Goal: Information Seeking & Learning: Learn about a topic

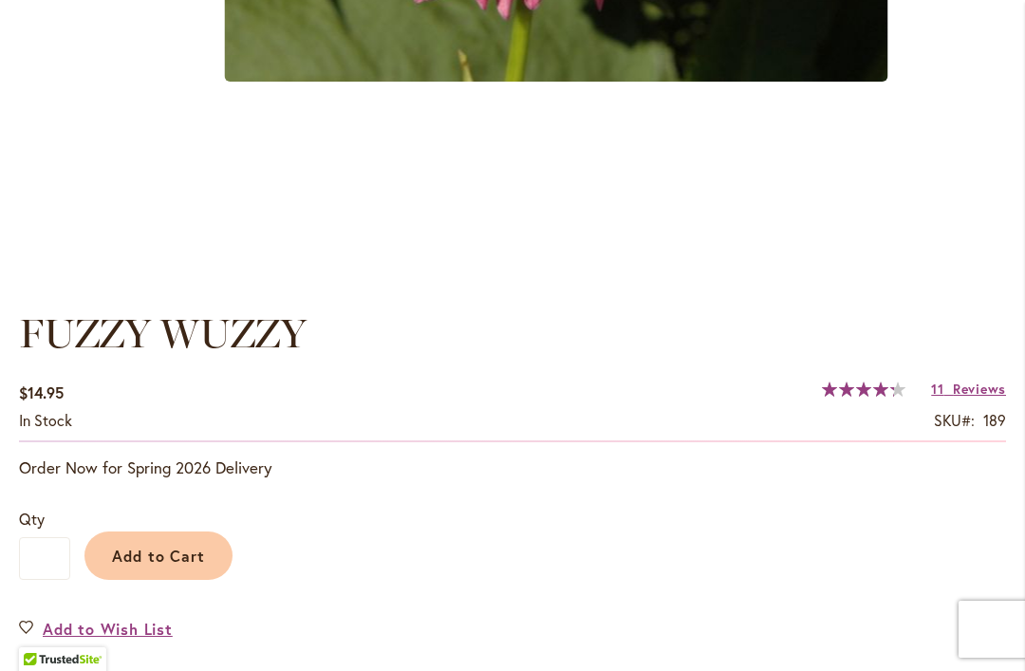
scroll to position [1121, 0]
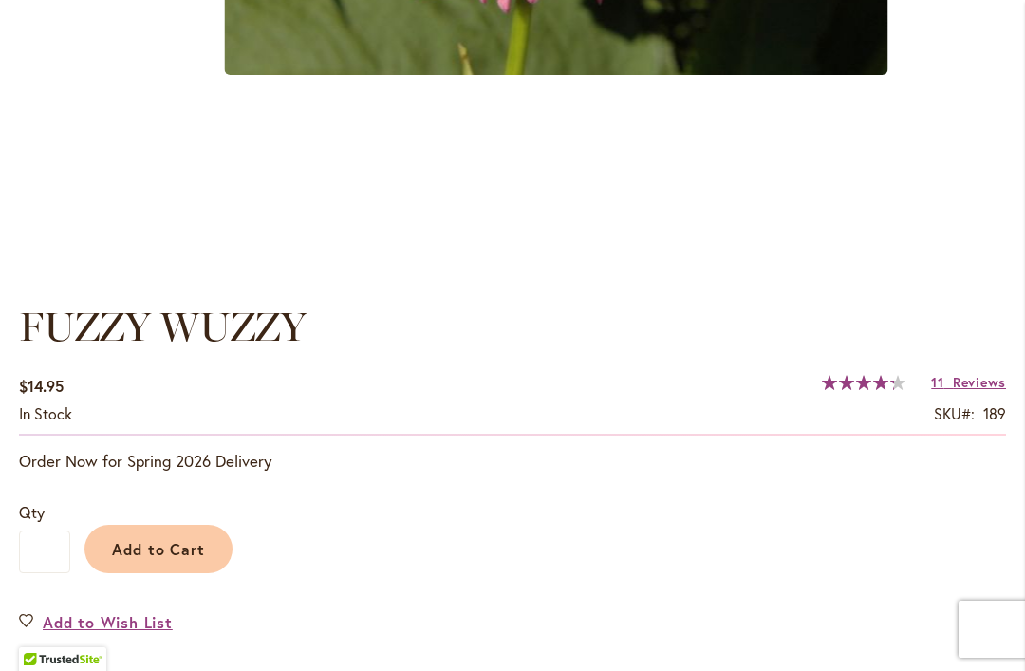
click at [159, 547] on span "Add to Cart" at bounding box center [159, 549] width 94 height 20
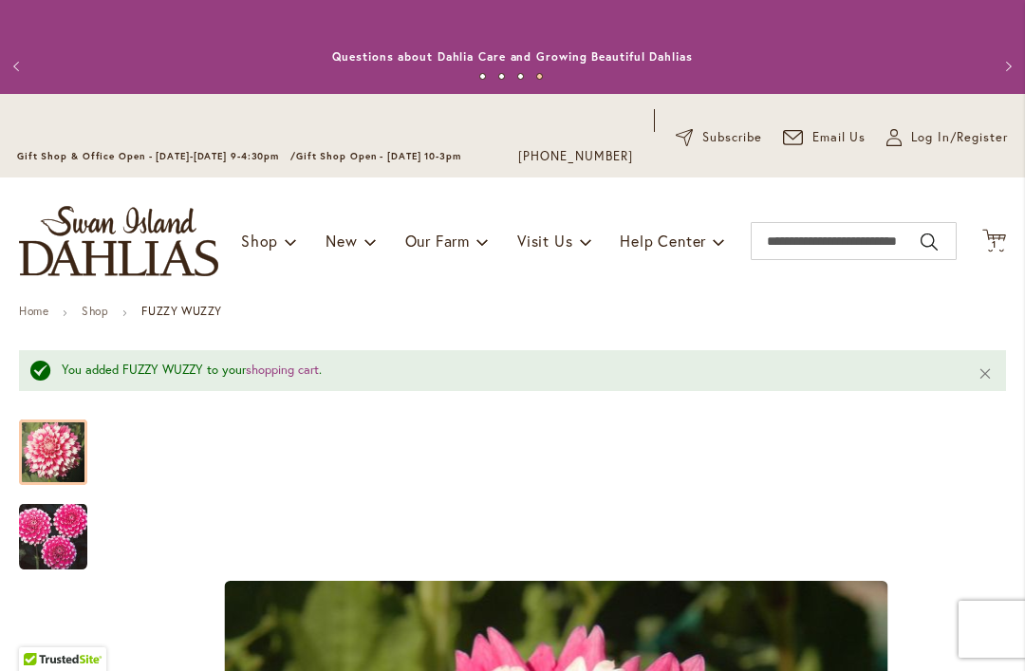
scroll to position [0, 0]
click at [438, 294] on span "New & Exclusive" at bounding box center [414, 290] width 115 height 19
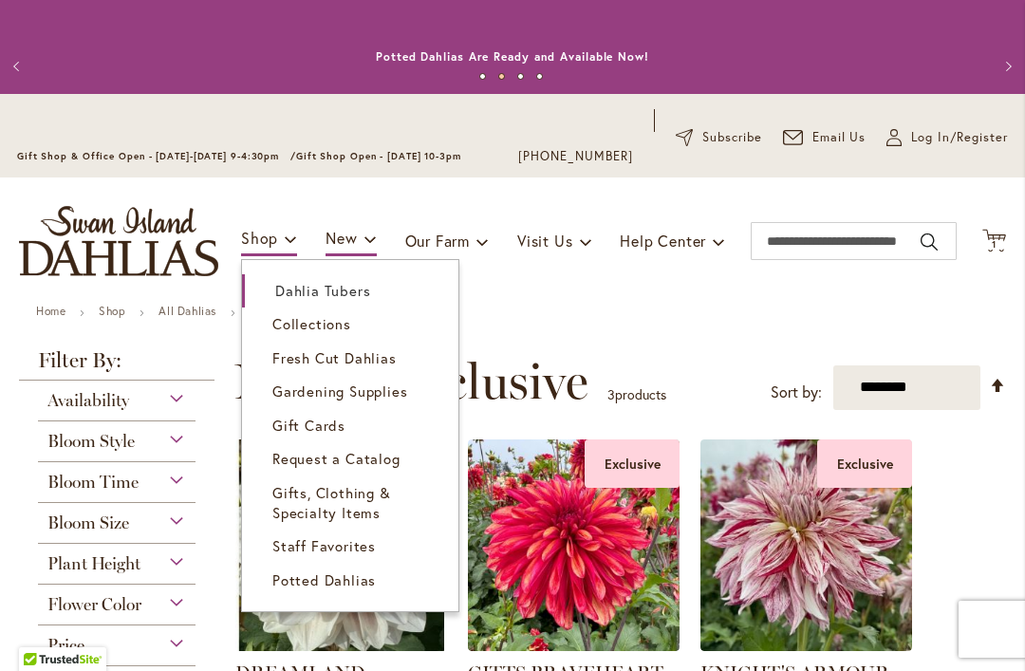
click at [351, 291] on span "Dahlia Tubers" at bounding box center [322, 290] width 95 height 19
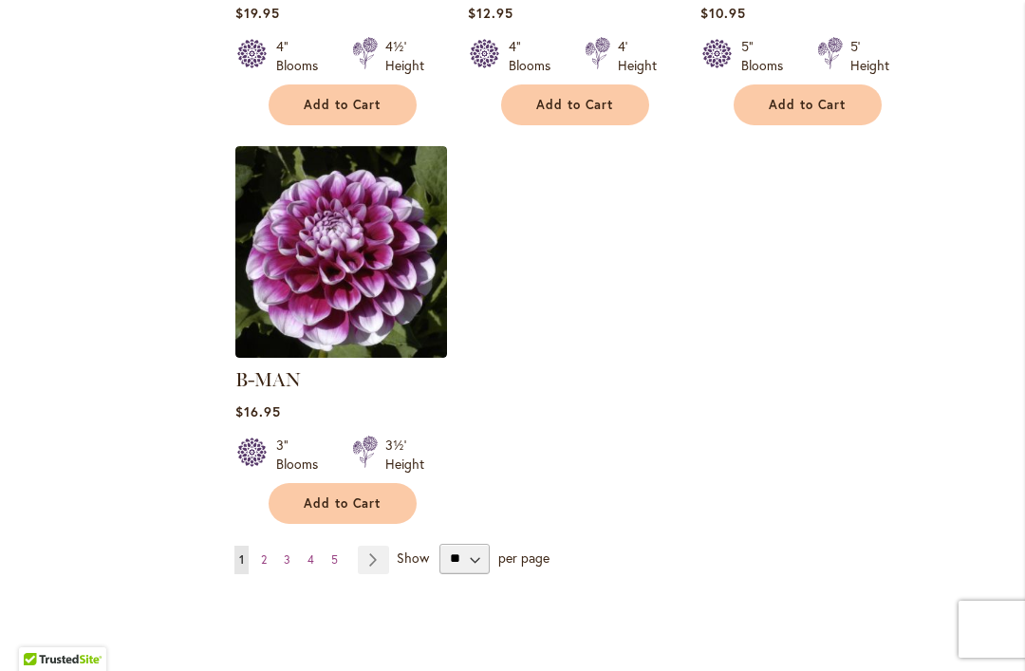
scroll to position [2431, 0]
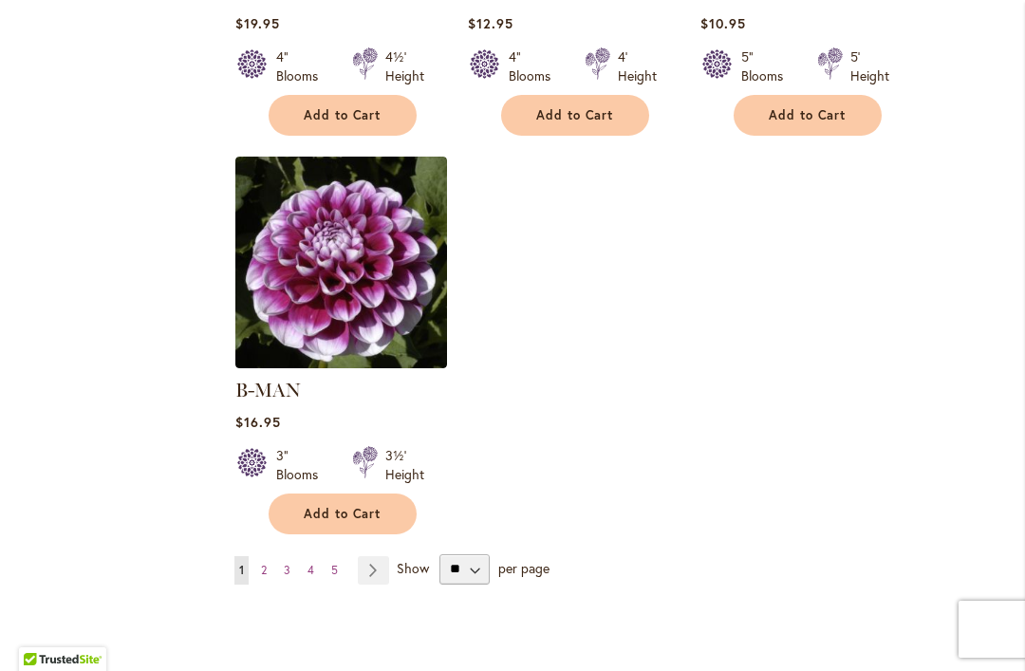
click at [315, 278] on img at bounding box center [341, 263] width 212 height 212
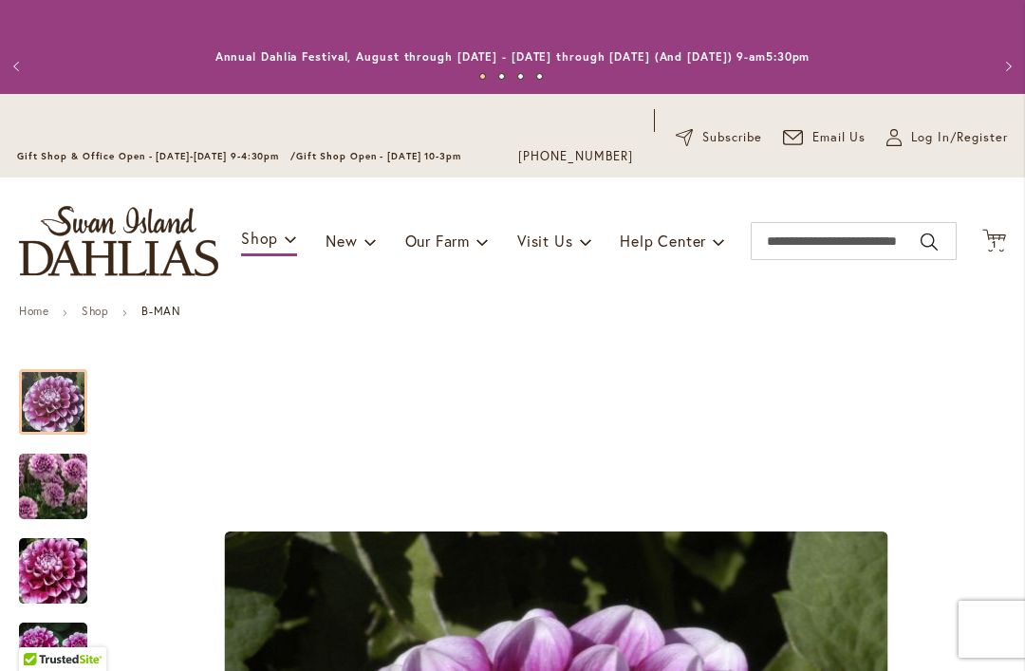
scroll to position [48, 0]
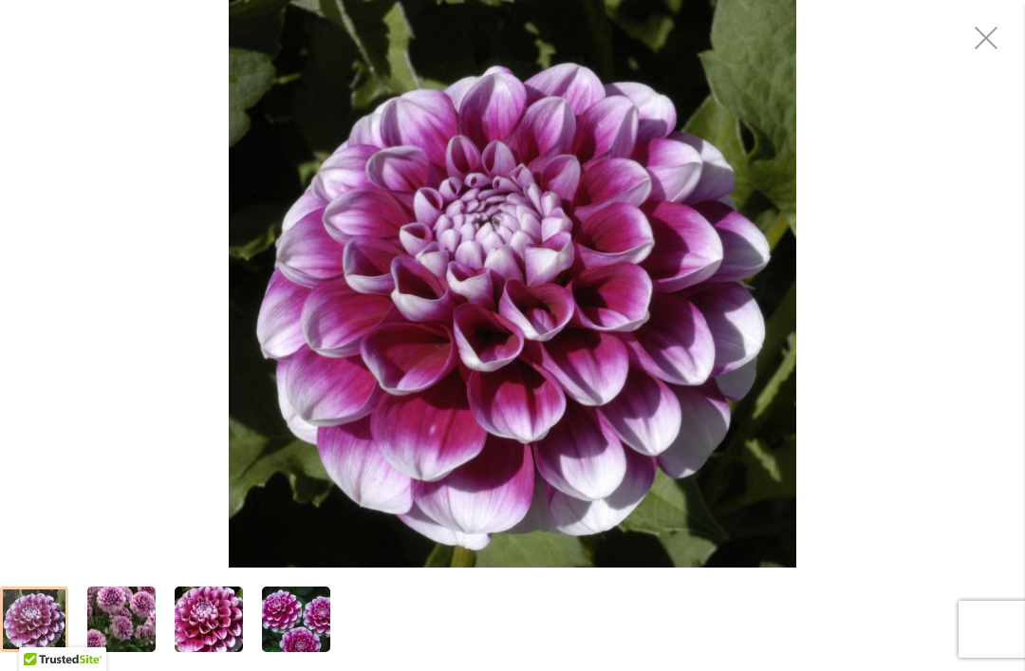
click at [119, 621] on img "B-MAN" at bounding box center [121, 619] width 137 height 119
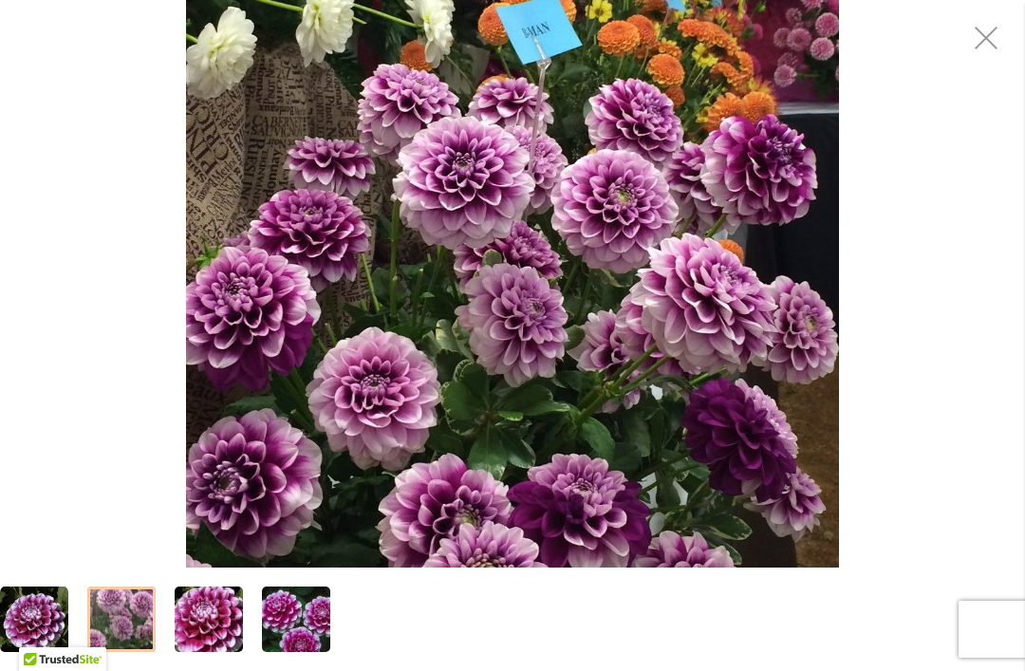
click at [218, 618] on img "B-MAN" at bounding box center [209, 619] width 137 height 91
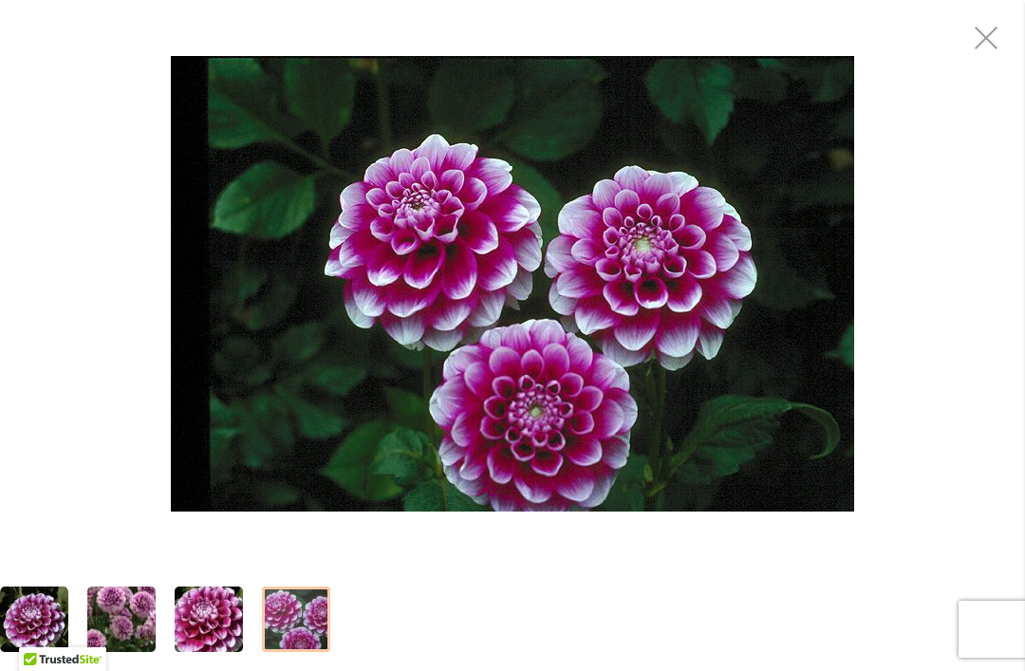
click at [302, 608] on img "B-MAN" at bounding box center [296, 619] width 137 height 91
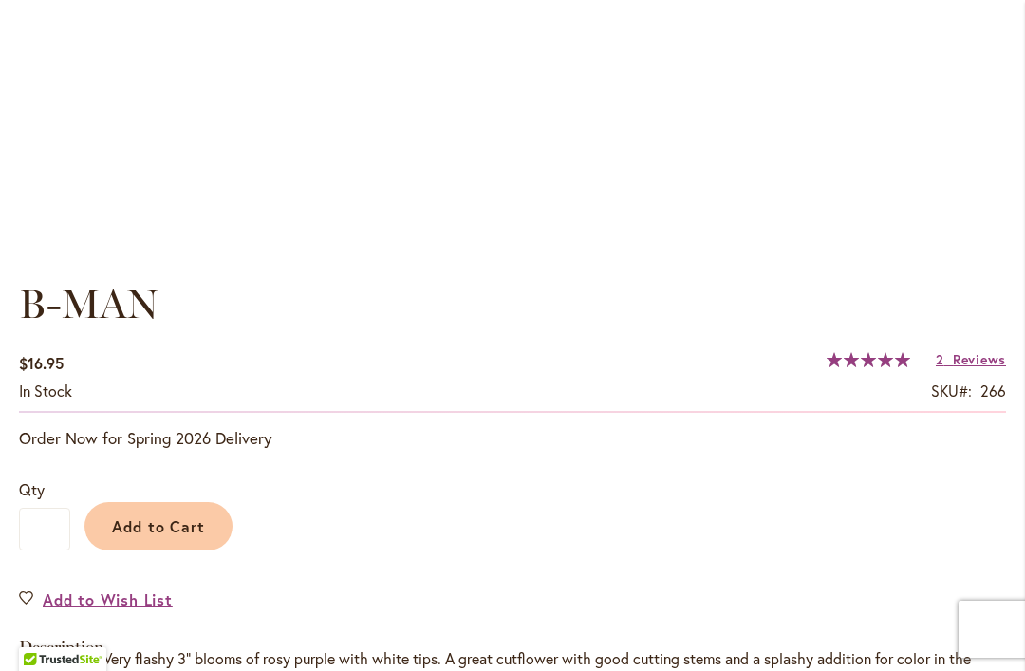
scroll to position [1142, 0]
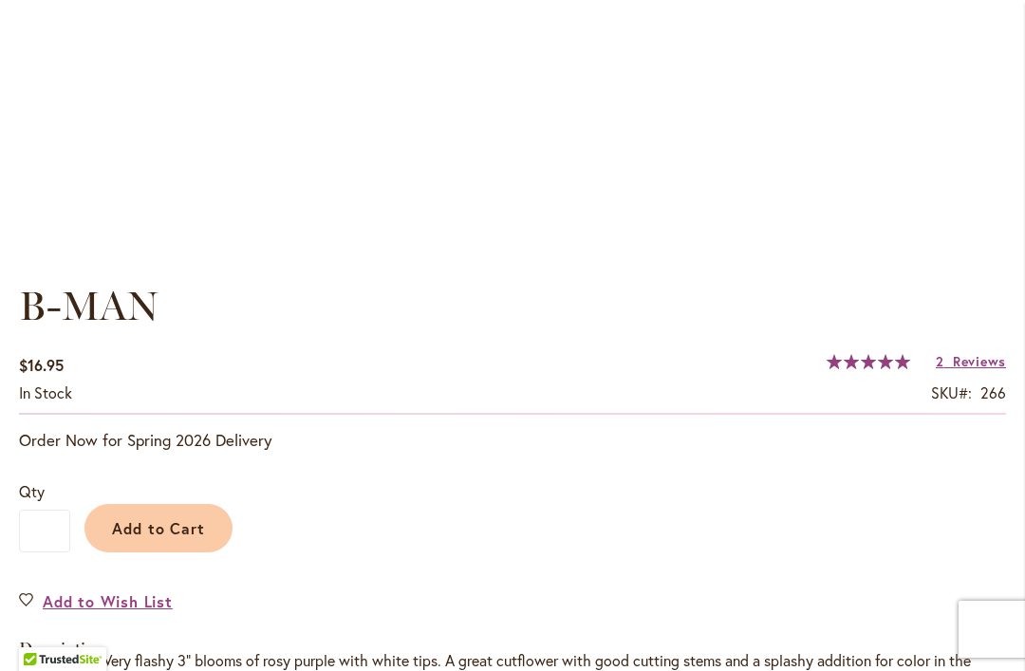
click at [150, 534] on span "Add to Cart" at bounding box center [159, 528] width 94 height 20
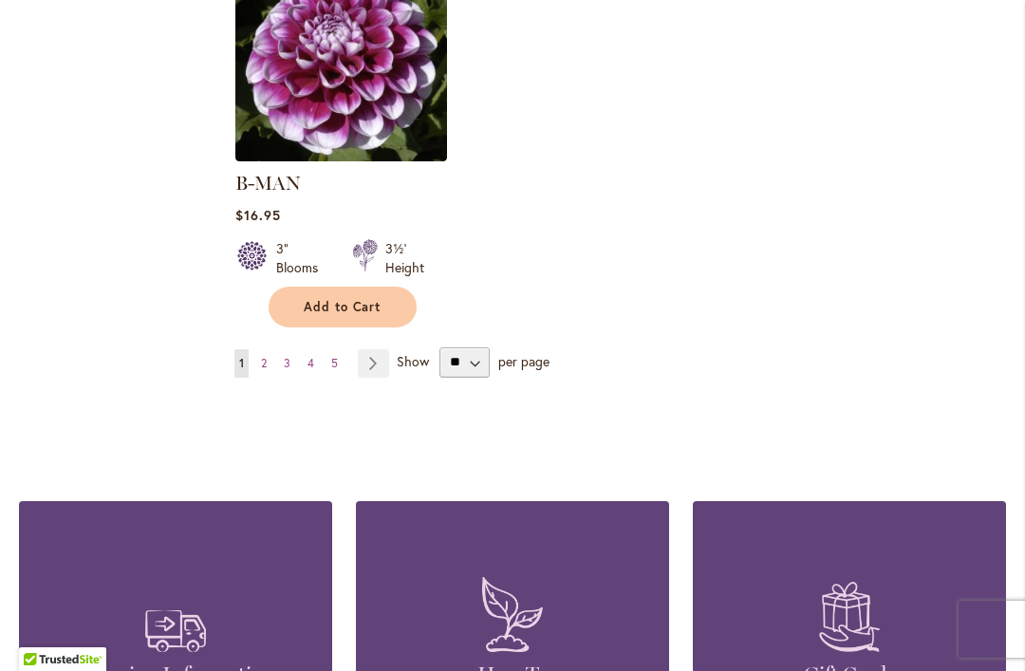
scroll to position [2616, 0]
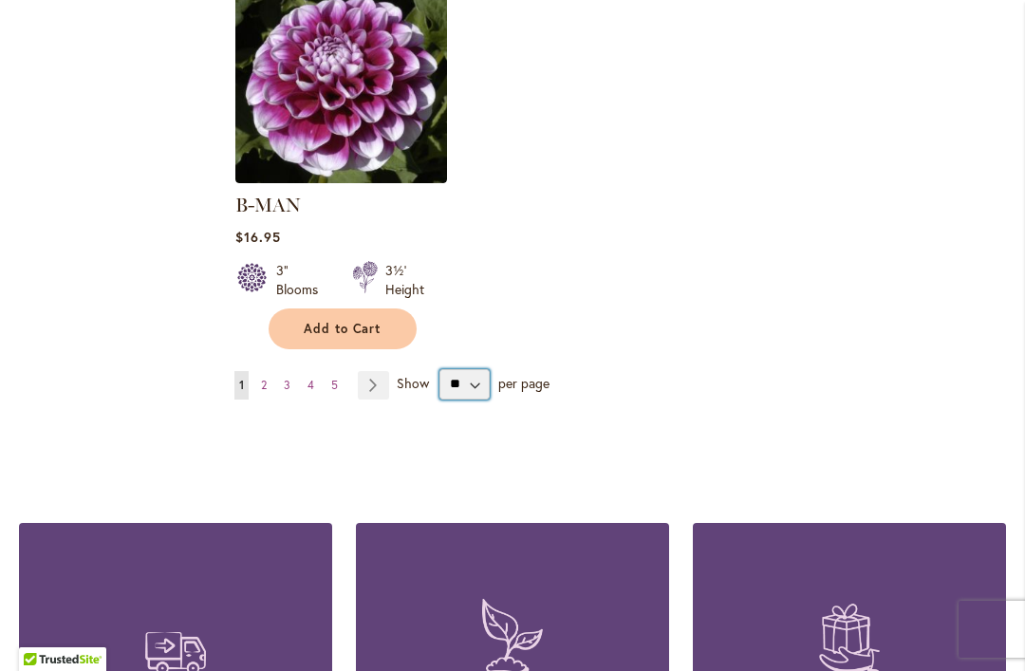
click at [477, 369] on select "** ** ** **" at bounding box center [465, 384] width 50 height 30
select select "**"
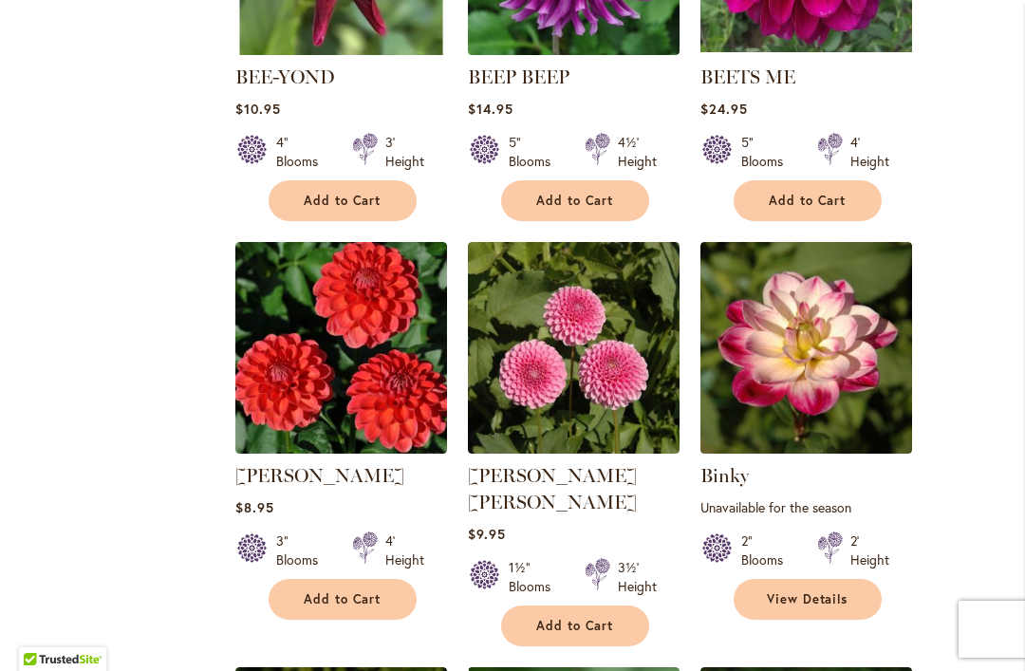
scroll to position [4339, 0]
click at [613, 343] on img at bounding box center [574, 348] width 212 height 212
click at [559, 464] on link "[PERSON_NAME] [PERSON_NAME]" at bounding box center [552, 488] width 169 height 49
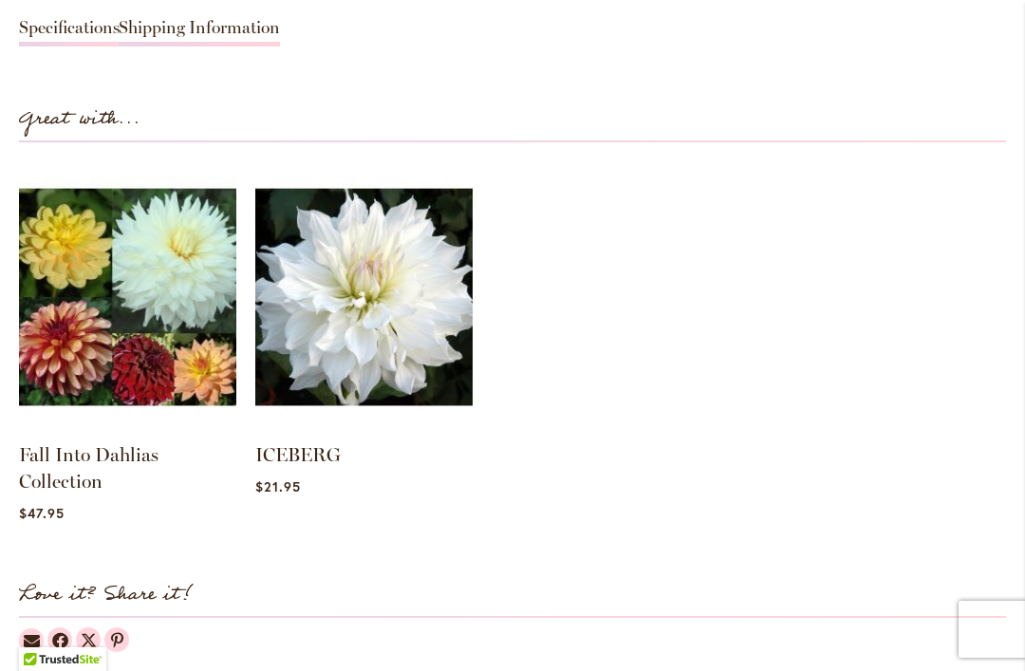
scroll to position [1795, 0]
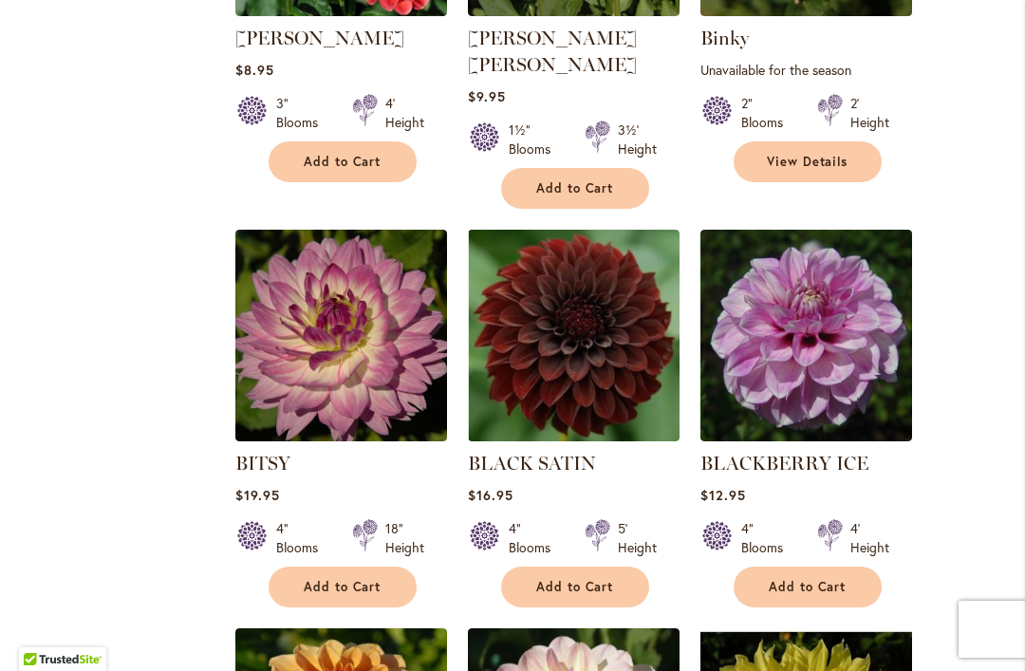
scroll to position [4779, 0]
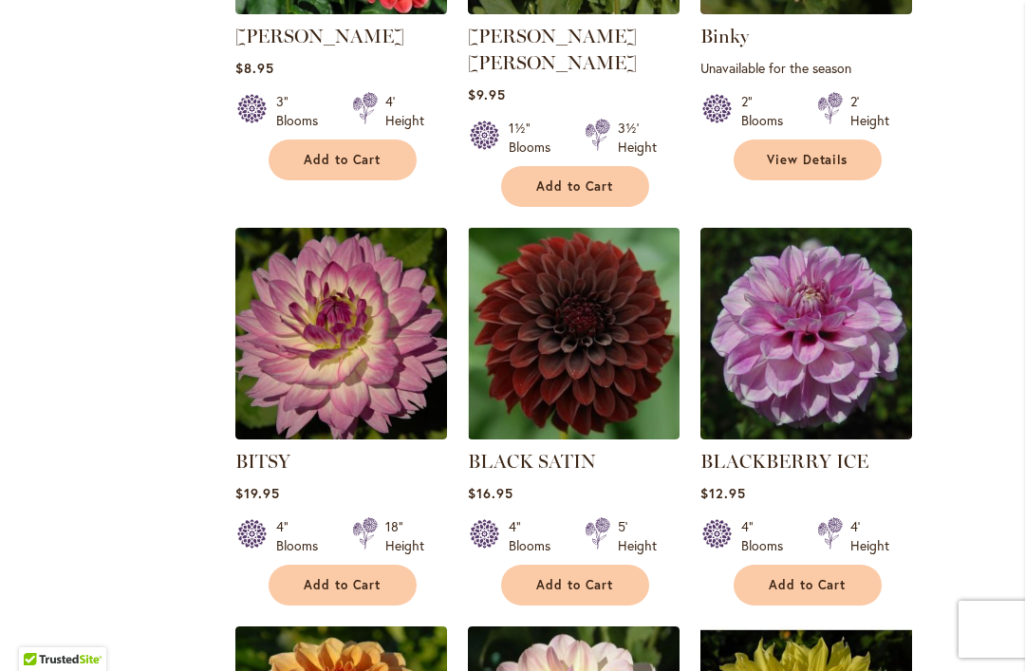
click at [619, 329] on img at bounding box center [574, 334] width 212 height 212
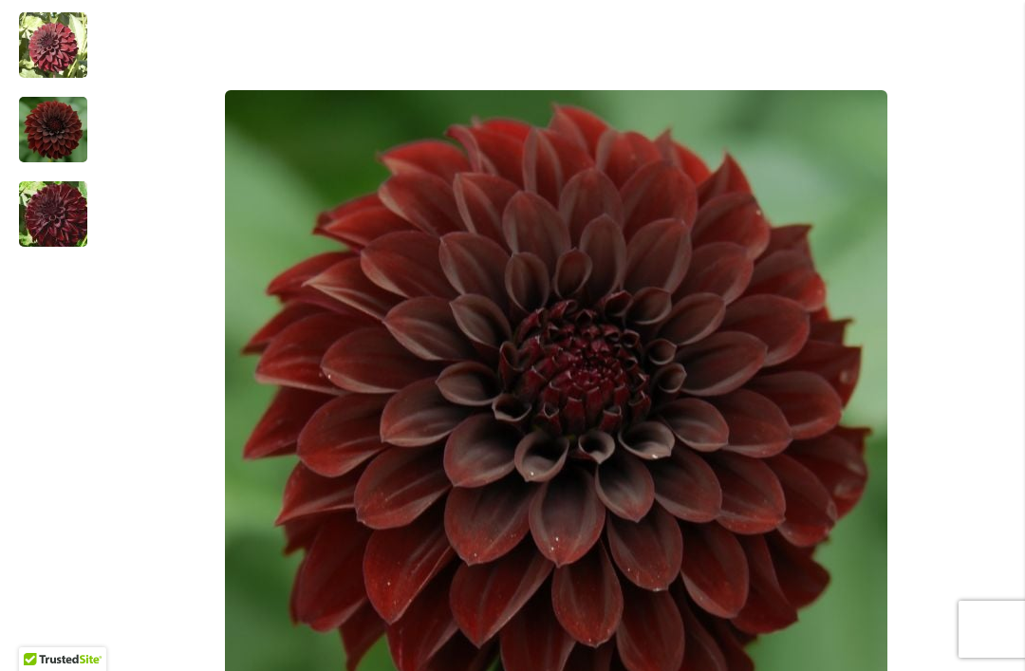
scroll to position [436, 0]
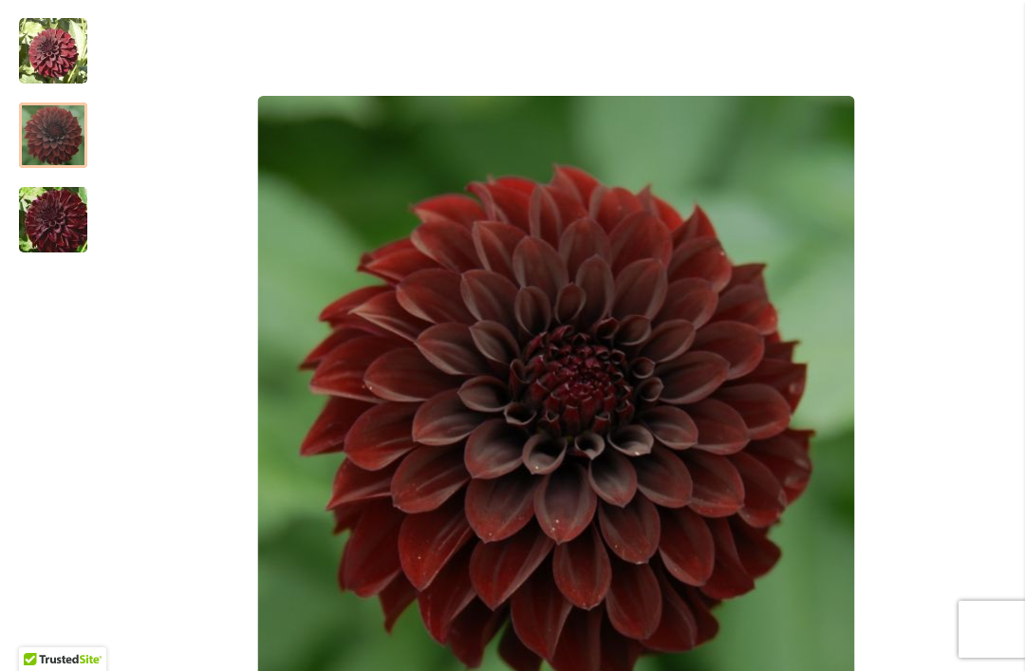
click at [66, 228] on img "BLACK SATIN" at bounding box center [53, 220] width 137 height 91
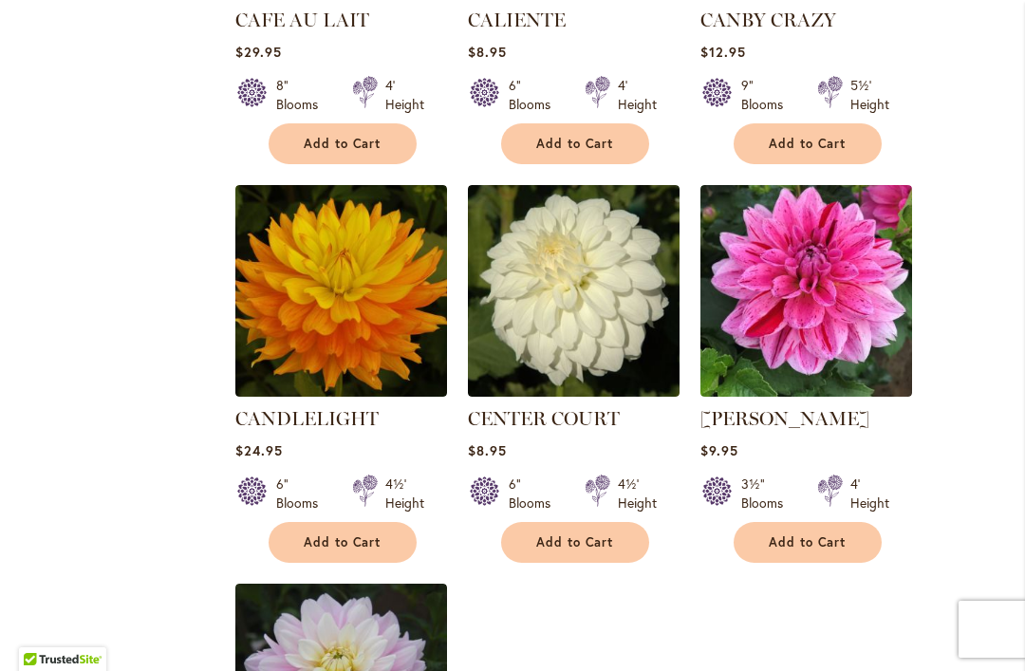
scroll to position [8439, 0]
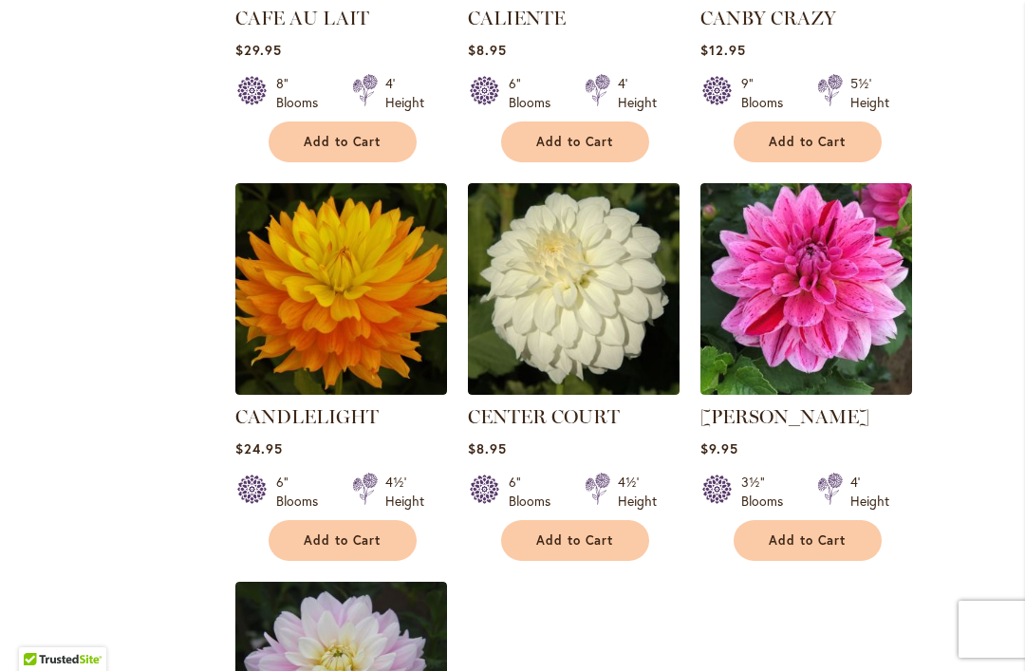
click at [336, 405] on link "CANDLELIGHT" at bounding box center [306, 416] width 143 height 23
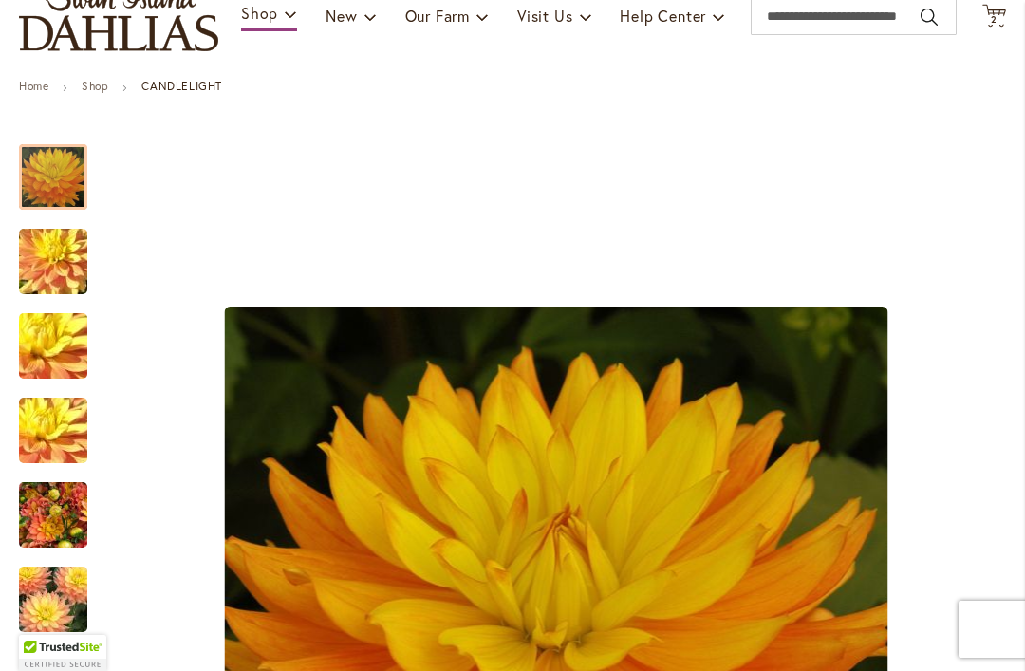
scroll to position [222, 0]
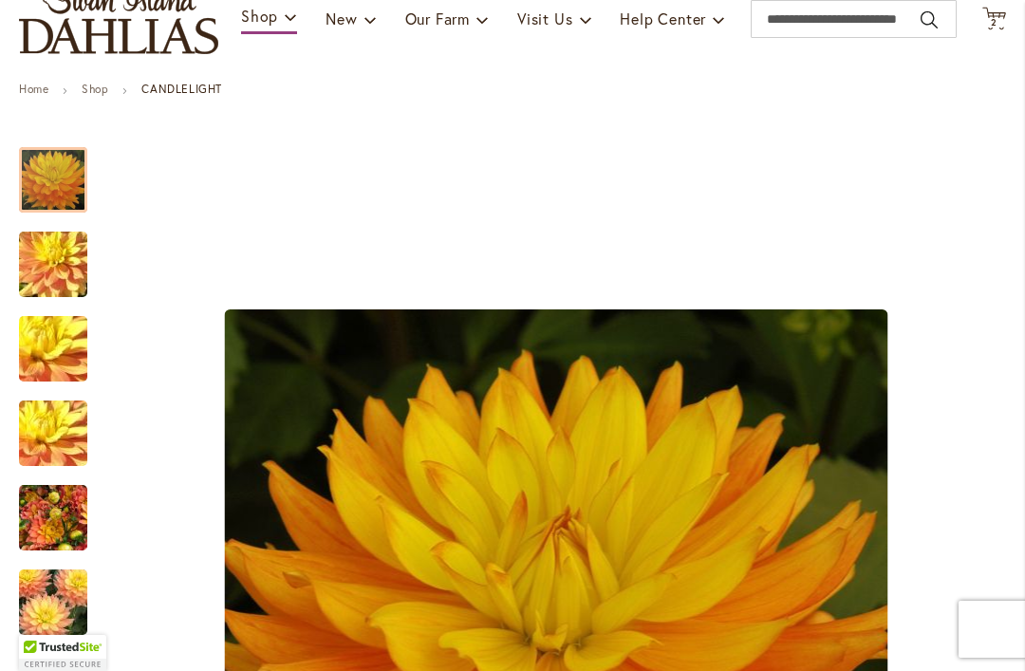
click at [50, 180] on div at bounding box center [53, 180] width 68 height 66
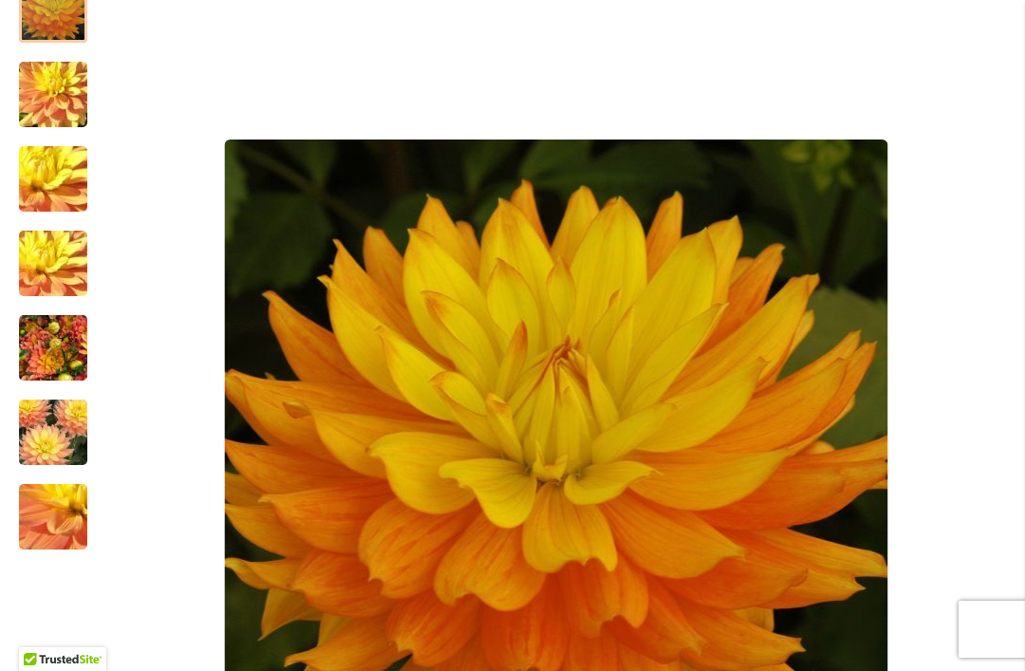
scroll to position [395, 0]
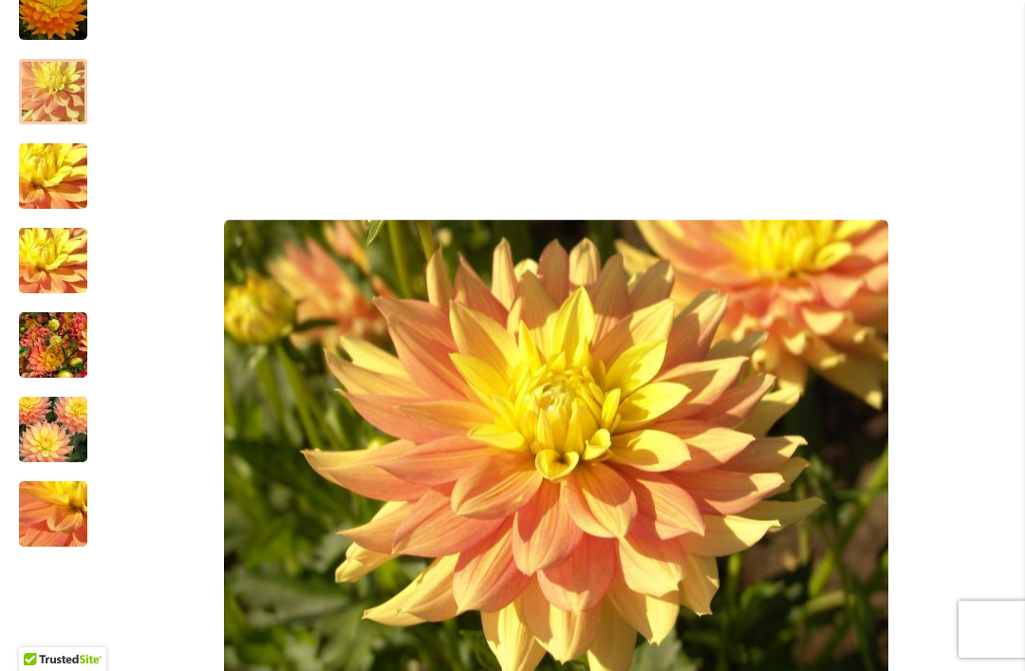
click at [52, 110] on img "CANDLELIGHT" at bounding box center [53, 92] width 137 height 103
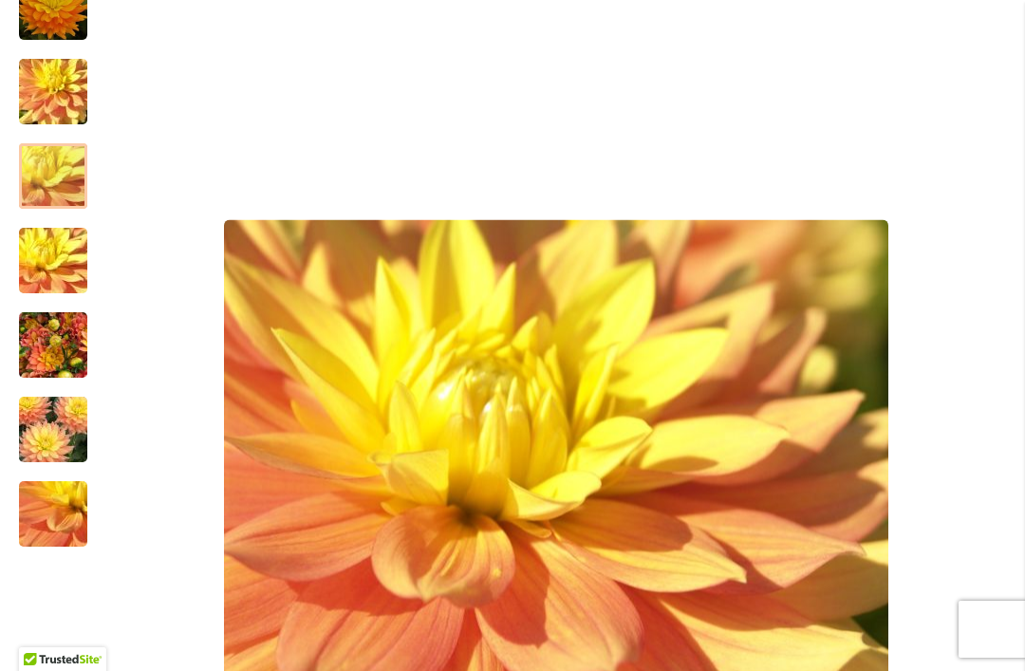
click at [66, 189] on img "CANDLELIGHT" at bounding box center [53, 176] width 137 height 103
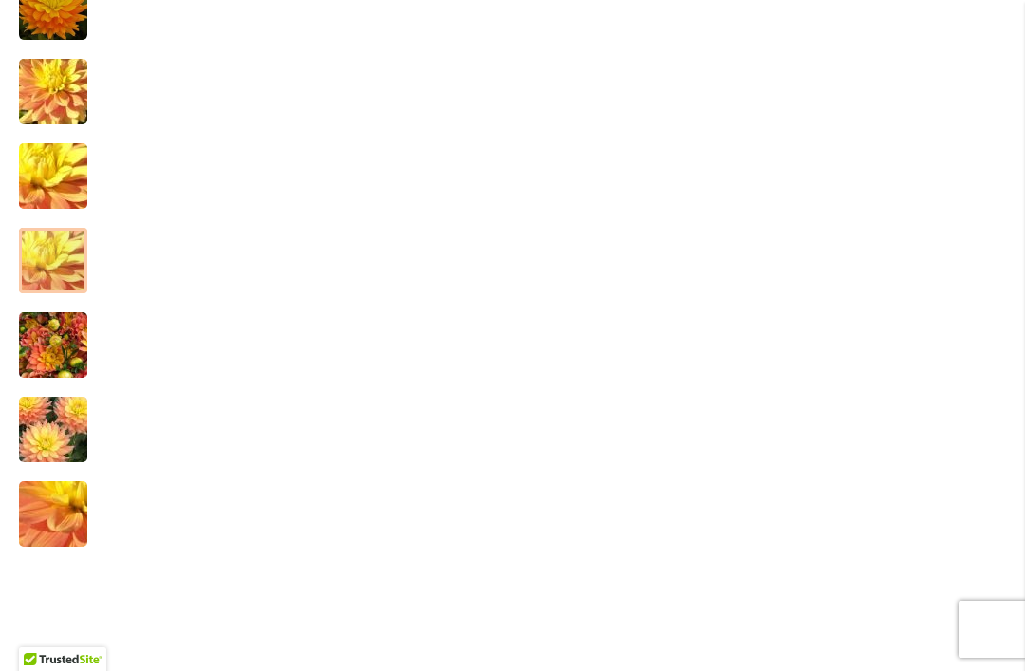
click at [66, 267] on img "CANDLELIGHT" at bounding box center [53, 261] width 137 height 103
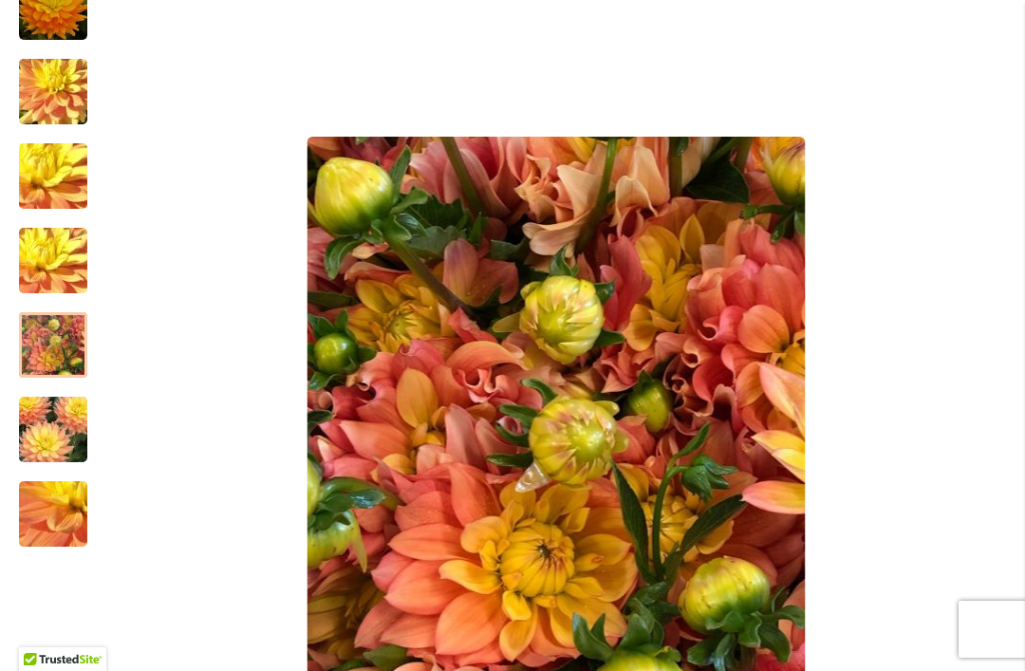
click at [48, 355] on img "CANDLELIGHT" at bounding box center [53, 345] width 68 height 91
click at [49, 423] on img "CANDLELIGHT" at bounding box center [53, 429] width 137 height 91
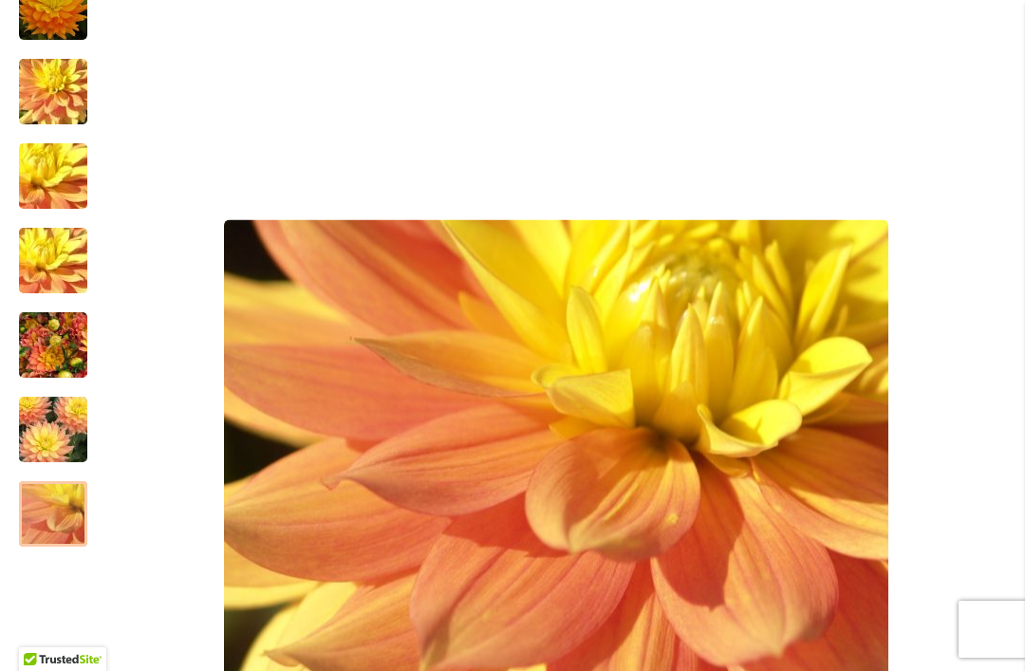
click at [56, 507] on img "CANDLELIGHT" at bounding box center [53, 514] width 137 height 103
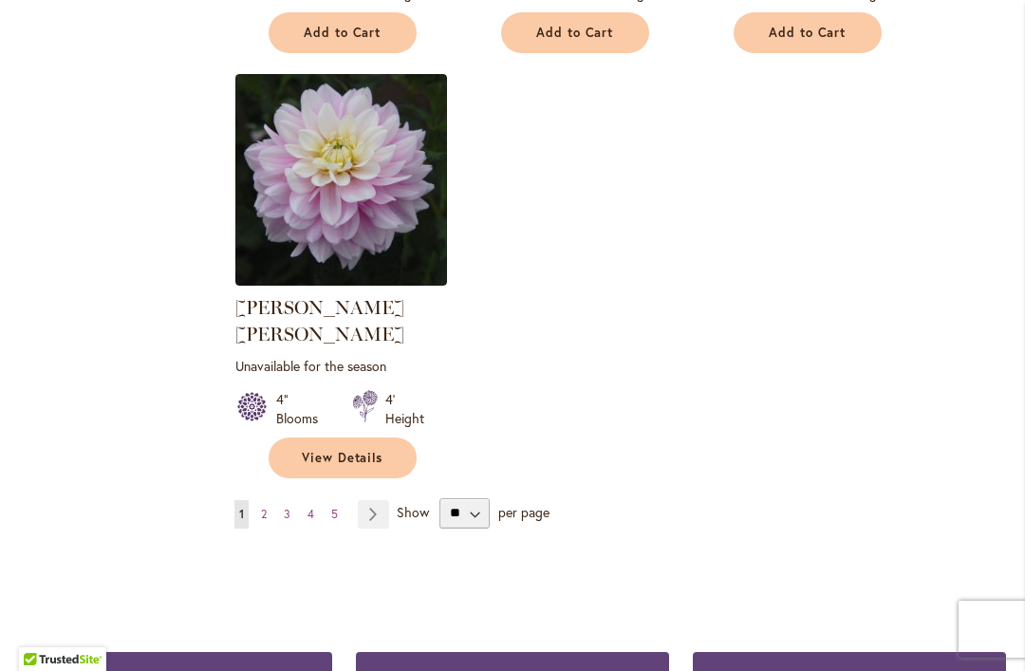
scroll to position [8949, 0]
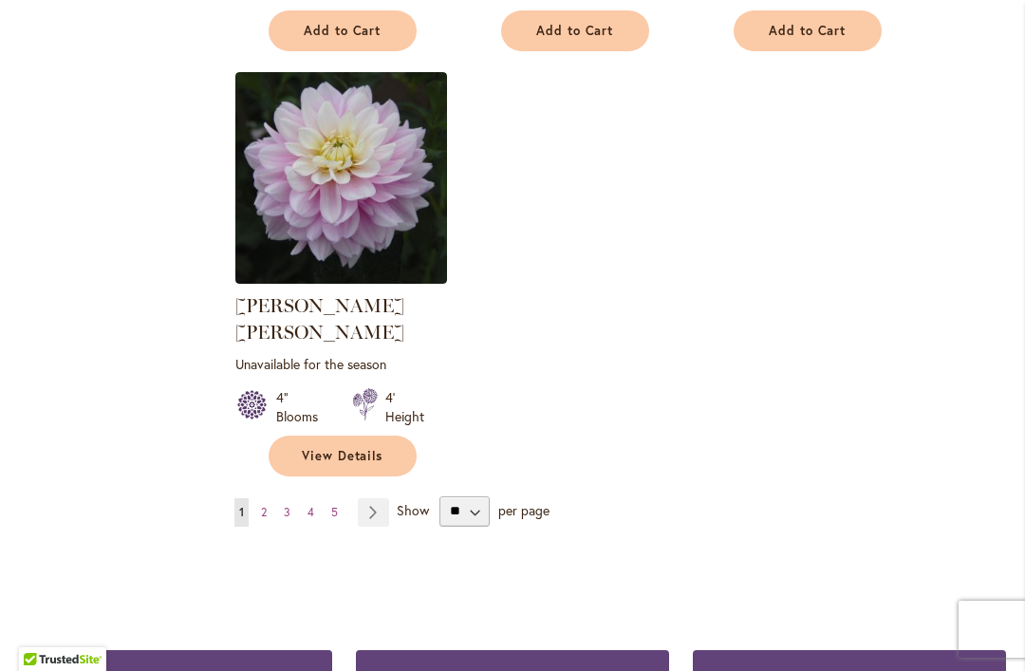
click at [377, 498] on link "Page Next" at bounding box center [373, 512] width 31 height 28
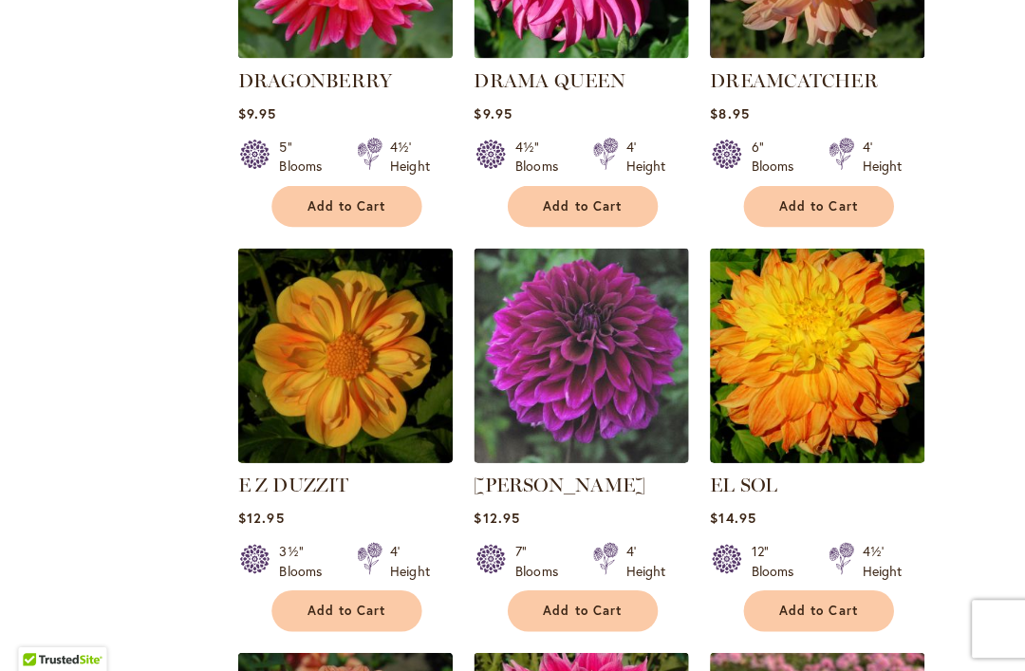
scroll to position [6473, 0]
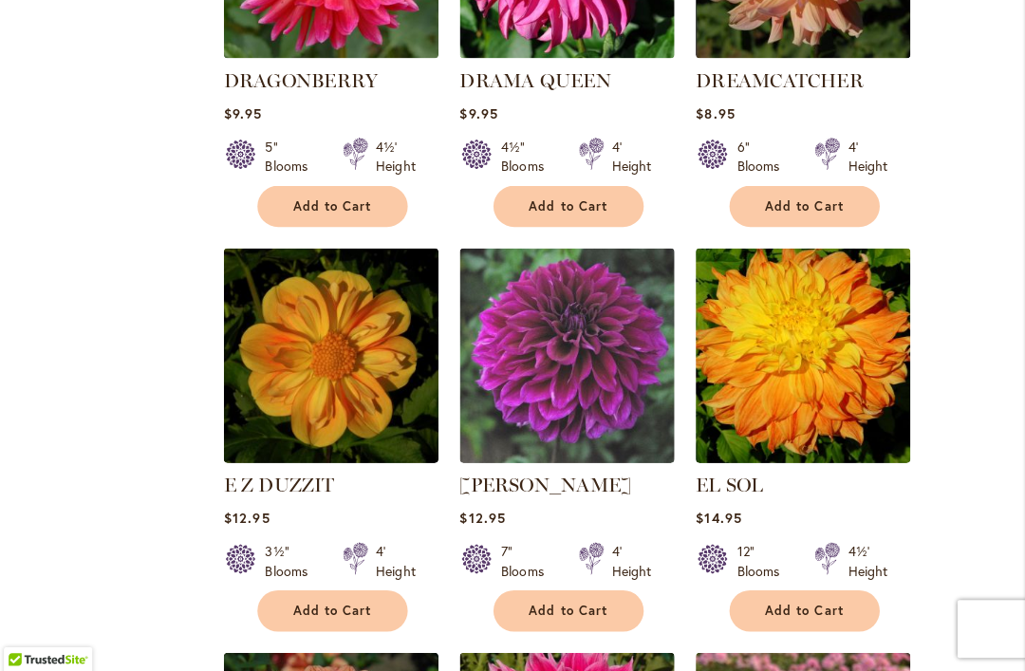
click at [504, 477] on link "EINSTEIN" at bounding box center [552, 488] width 169 height 23
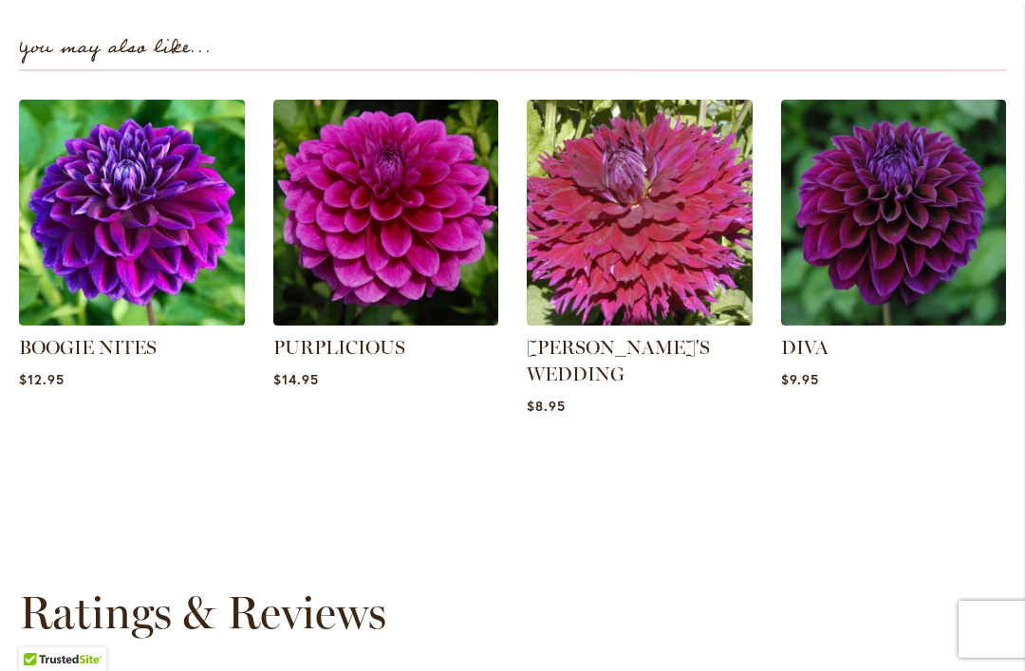
scroll to position [2451, 0]
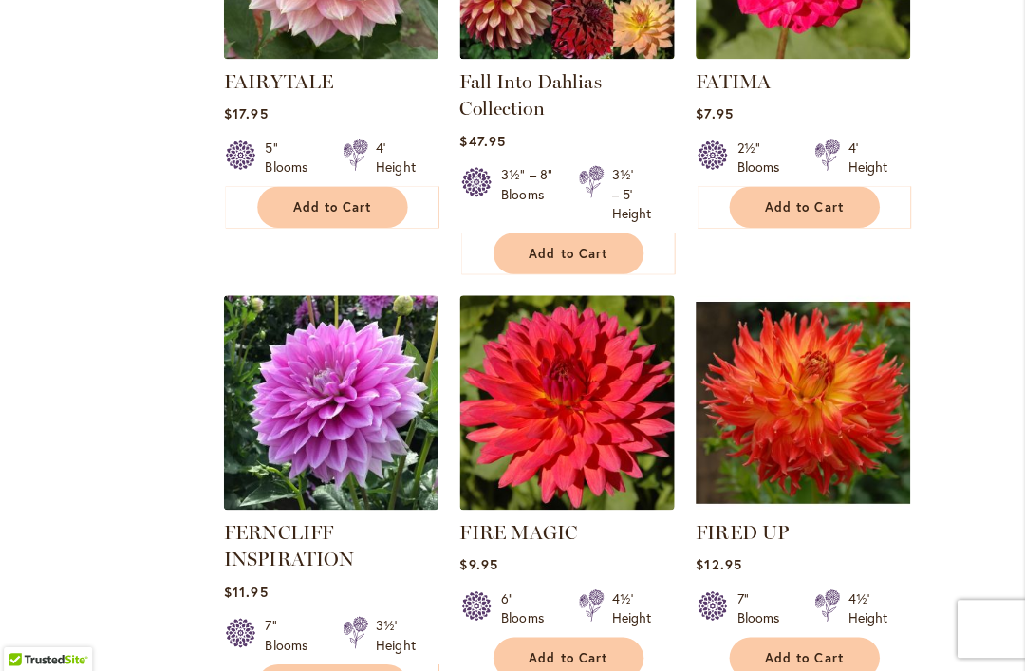
scroll to position [8480, 0]
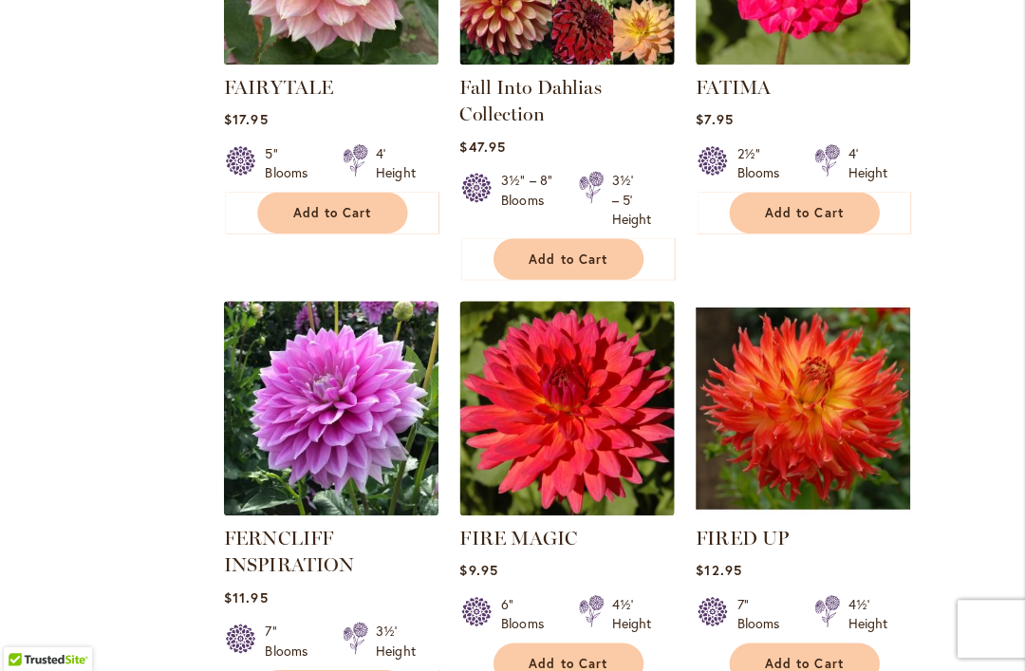
click at [353, 314] on img at bounding box center [341, 412] width 212 height 212
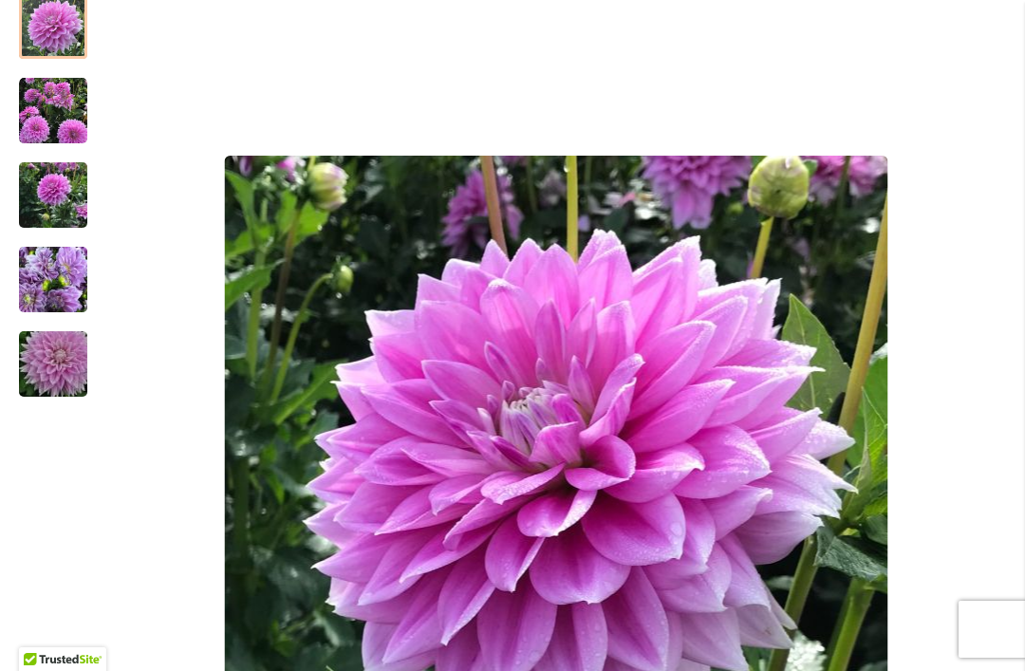
scroll to position [380, 0]
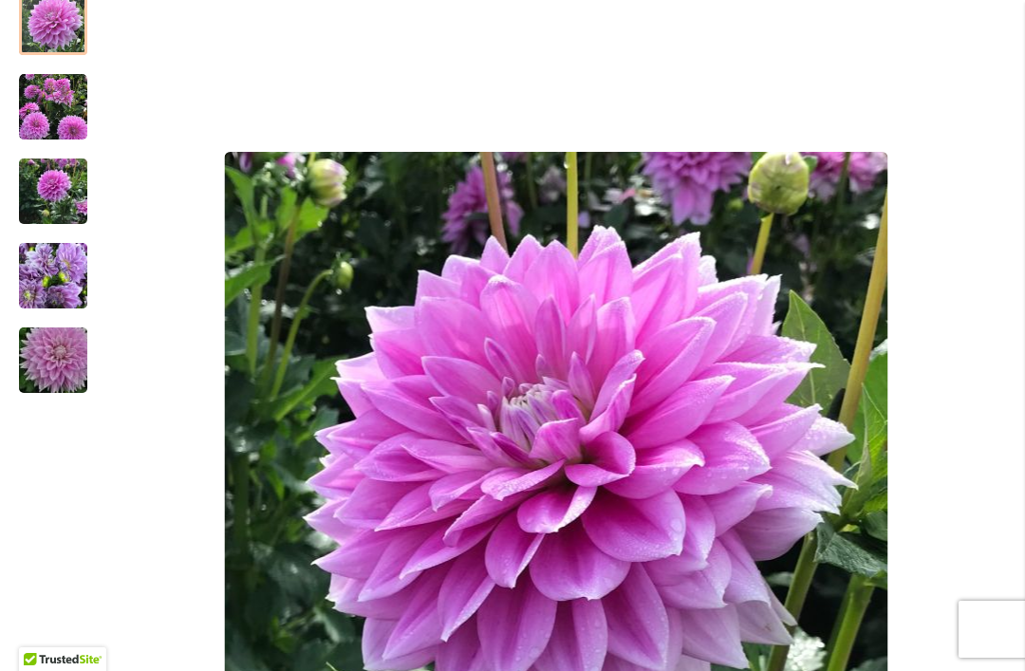
click at [50, 197] on img "Ferncliff Inspiration" at bounding box center [53, 191] width 68 height 91
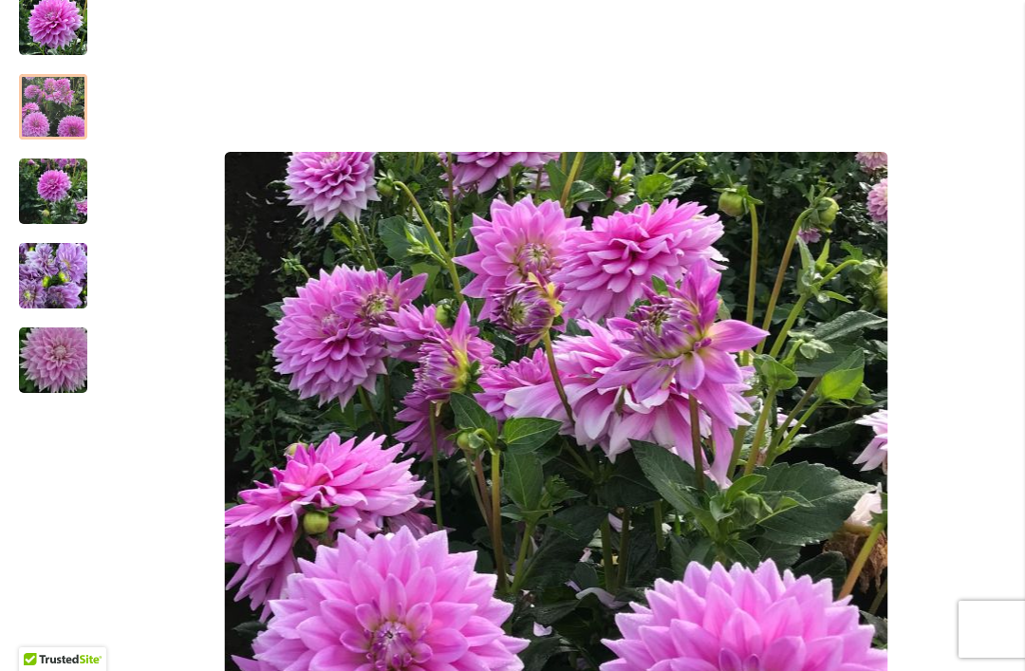
click at [55, 114] on img "Ferncliff Inspiration" at bounding box center [53, 107] width 68 height 68
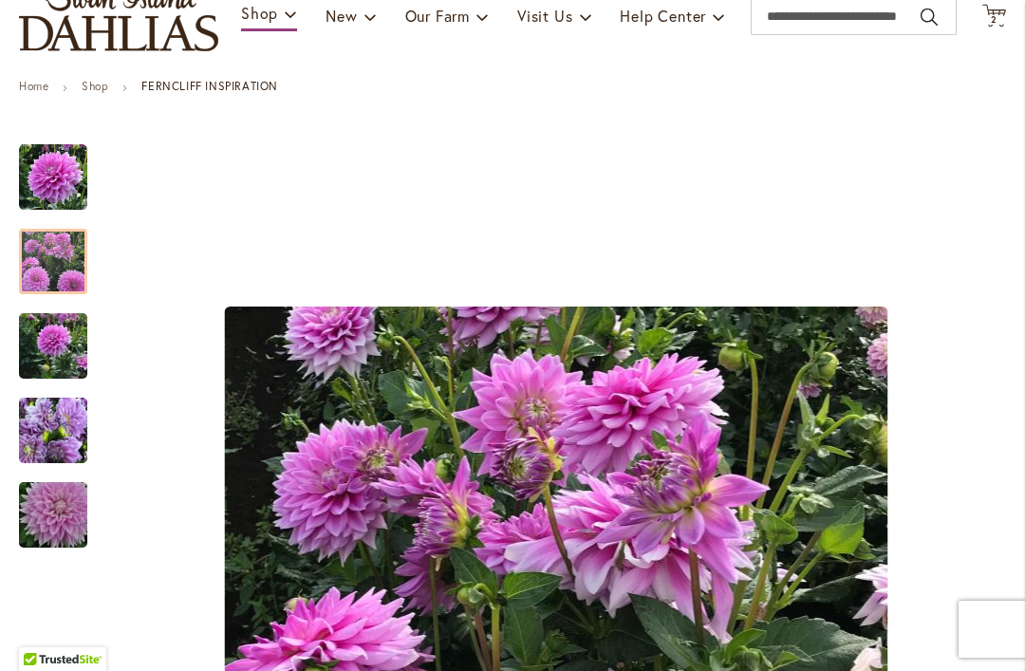
scroll to position [215, 0]
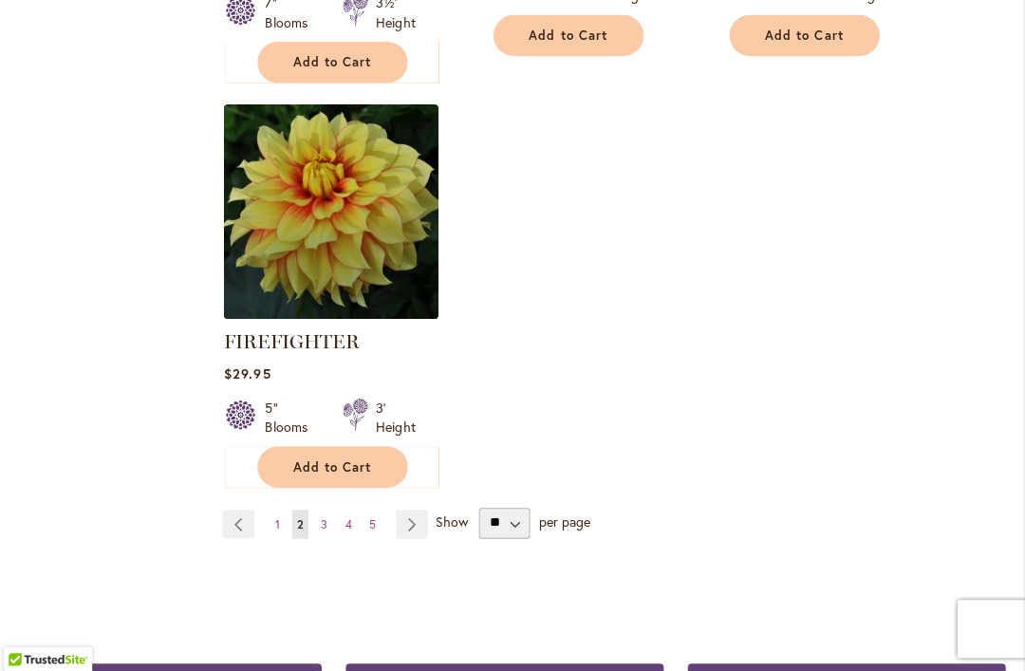
scroll to position [9100, 0]
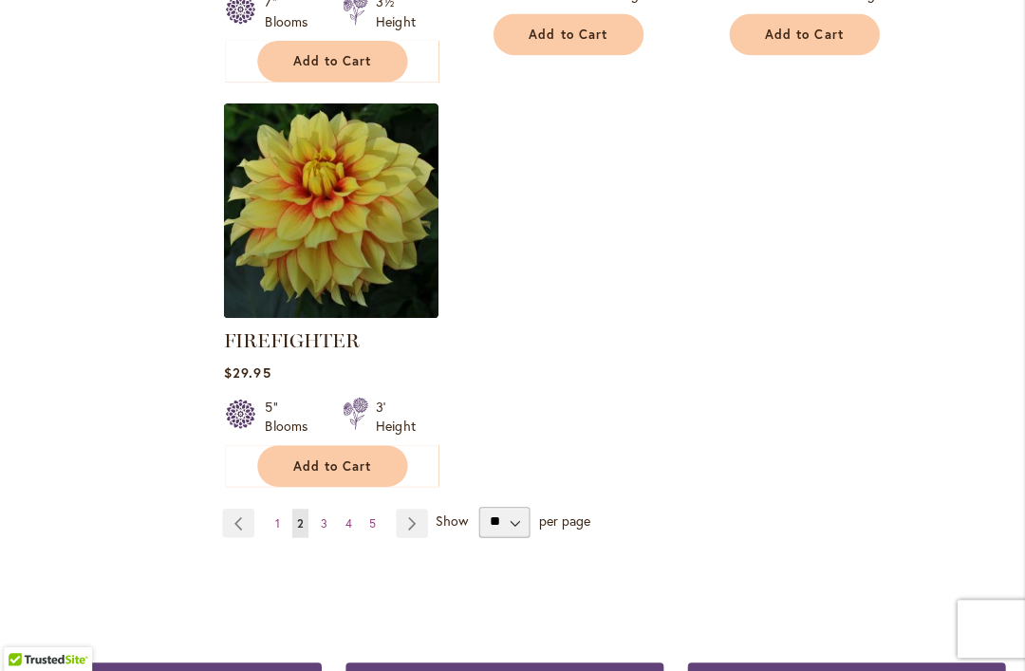
click at [419, 511] on link "Page Next" at bounding box center [420, 525] width 31 height 28
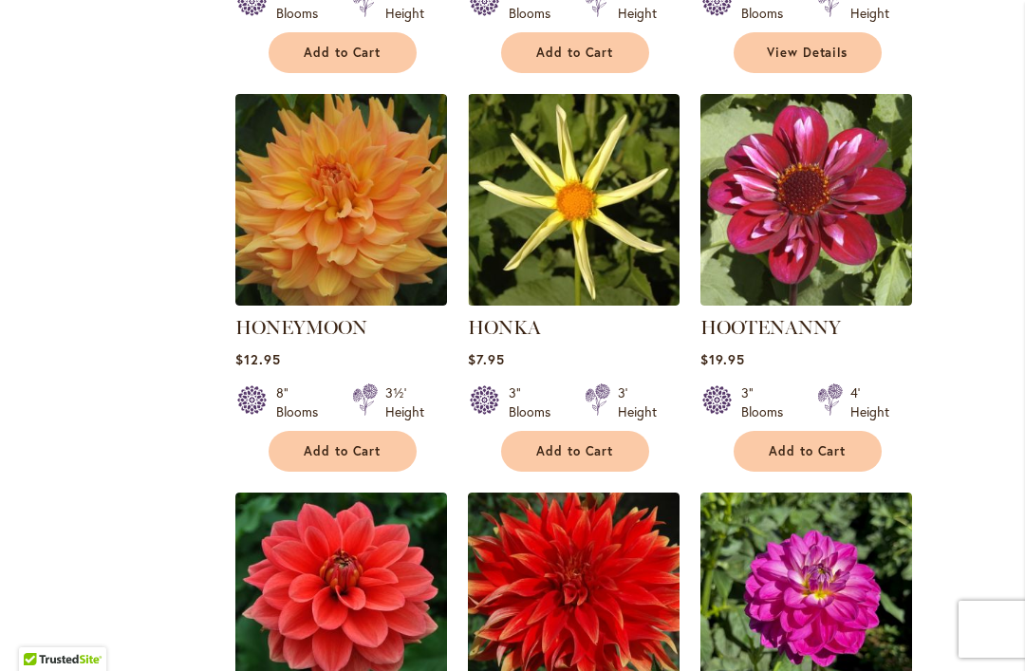
scroll to position [7535, 0]
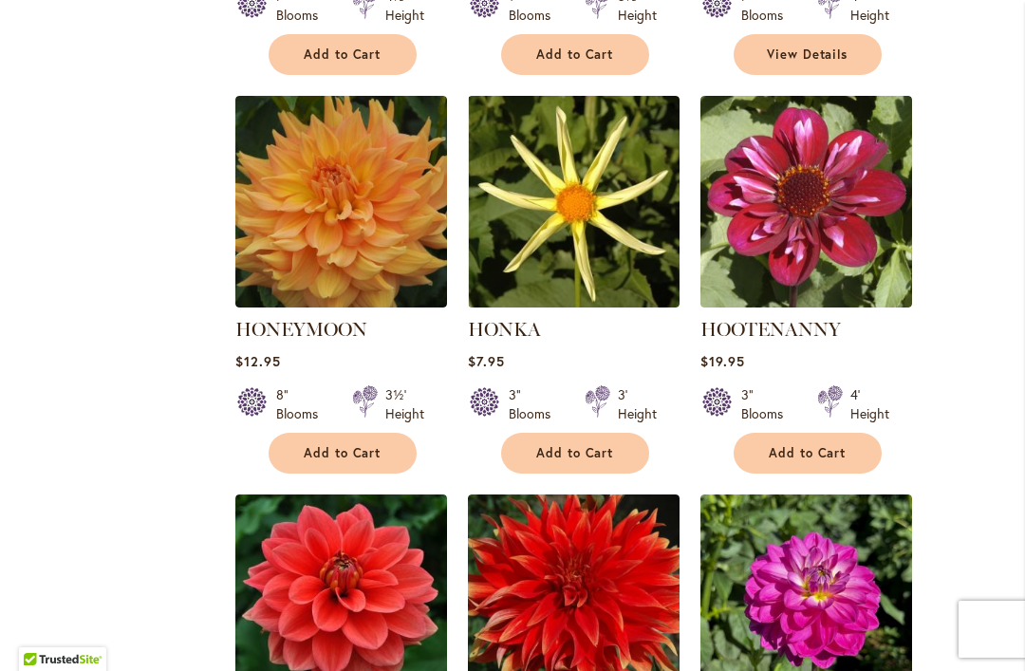
click at [603, 96] on img at bounding box center [574, 202] width 212 height 212
click at [625, 131] on img at bounding box center [574, 202] width 212 height 212
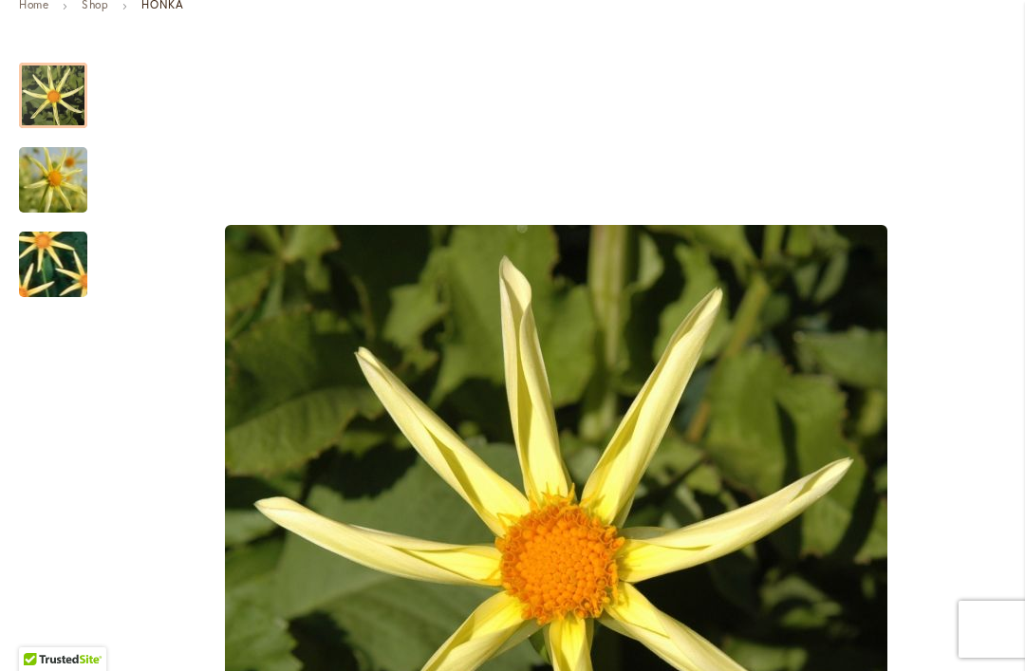
scroll to position [289, 0]
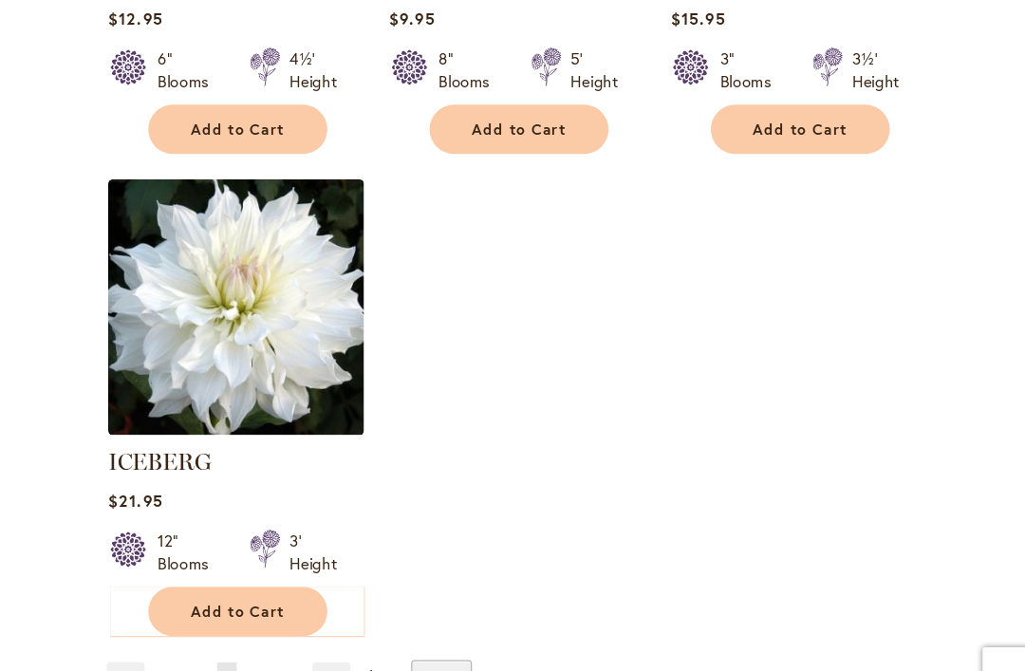
scroll to position [9040, 0]
click at [404, 612] on link "Page Next" at bounding box center [419, 626] width 31 height 28
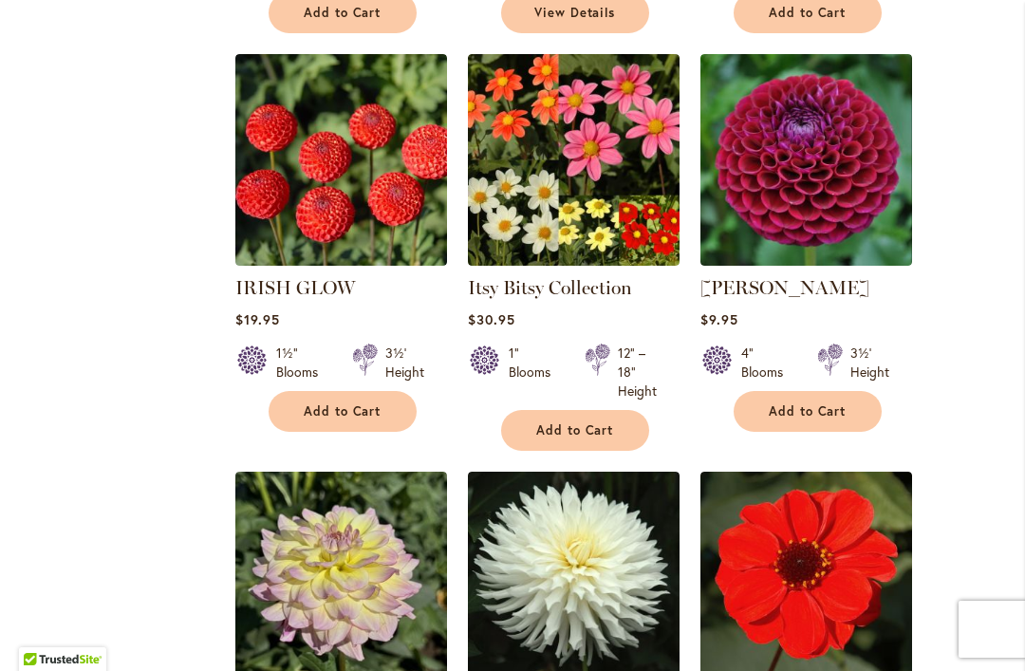
scroll to position [1309, 0]
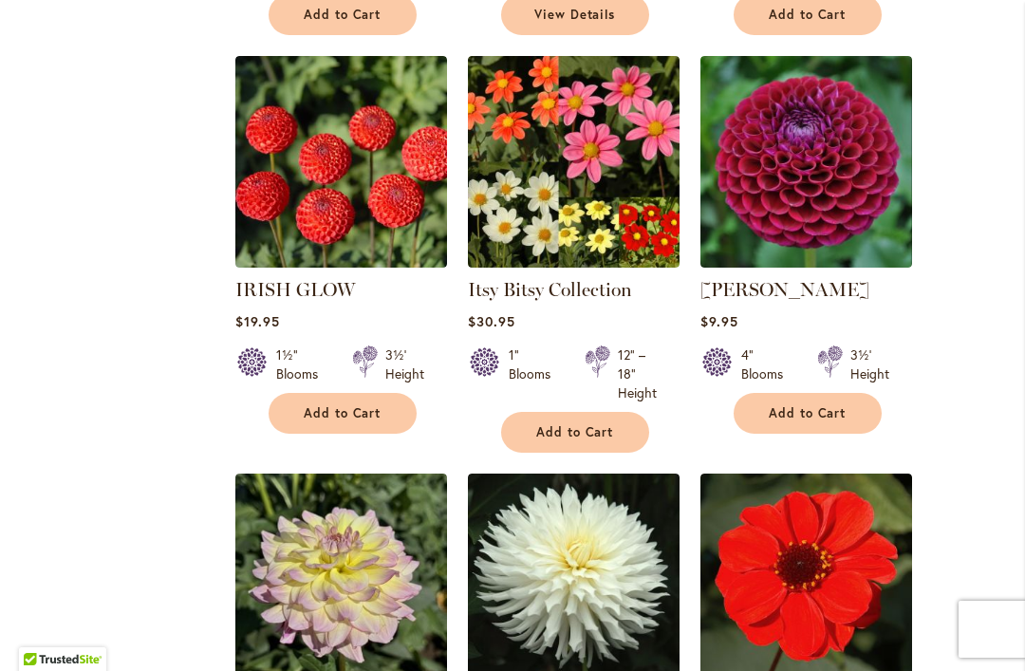
click at [848, 204] on img at bounding box center [807, 162] width 212 height 212
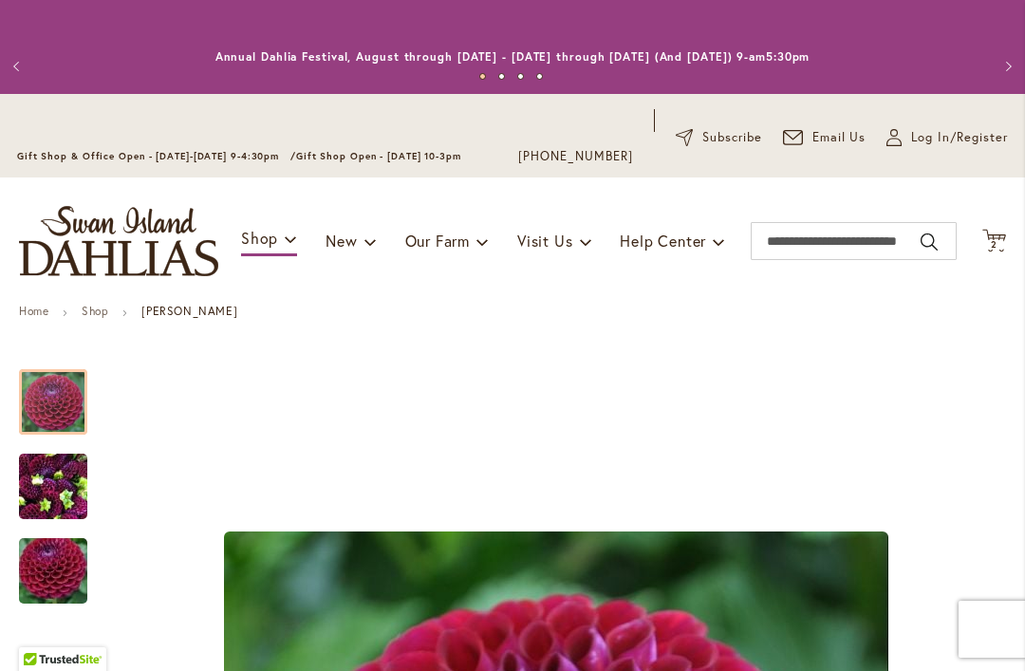
scroll to position [-1, 0]
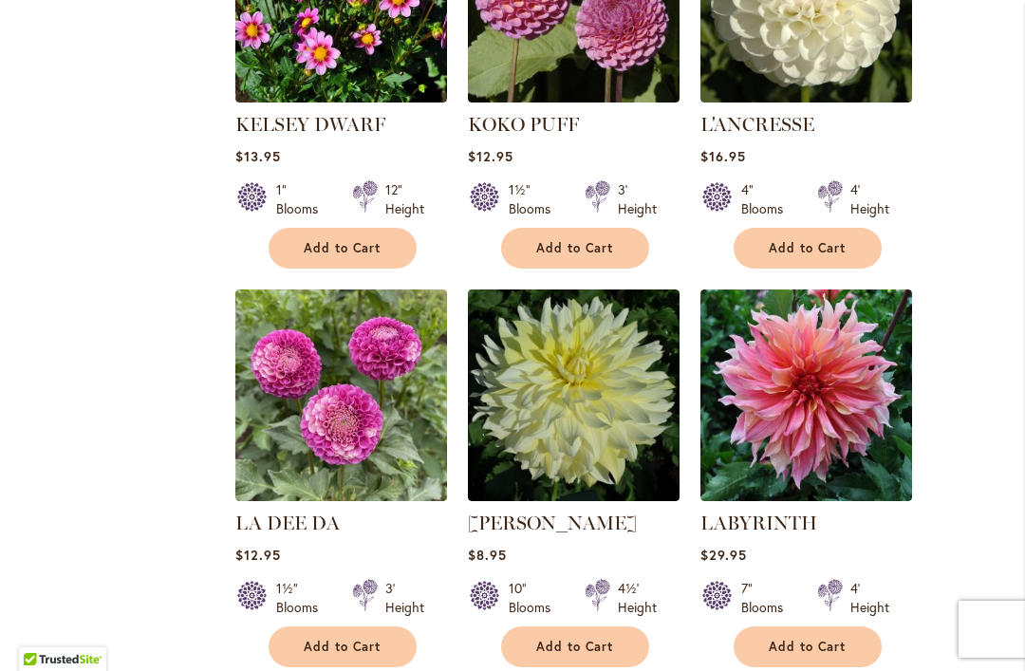
scroll to position [3940, 0]
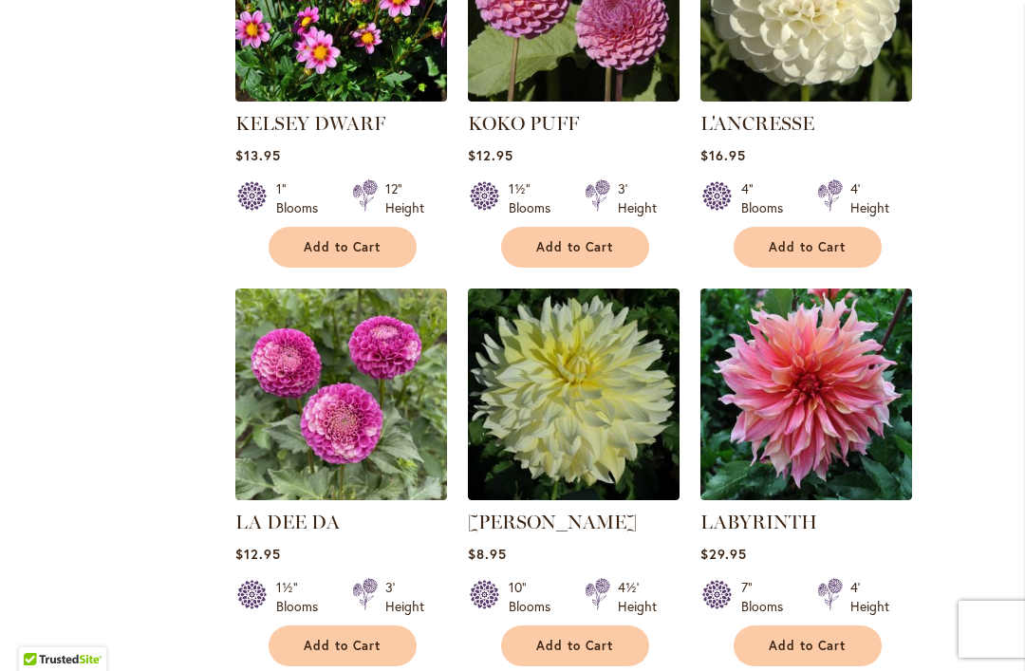
click at [832, 392] on img at bounding box center [807, 395] width 212 height 212
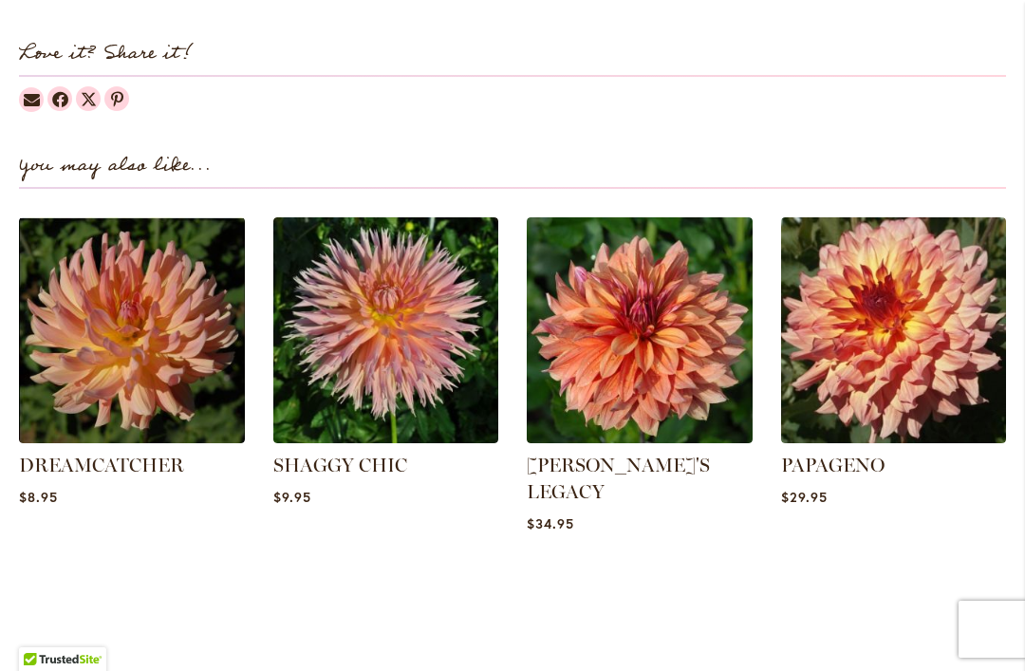
scroll to position [2340, 0]
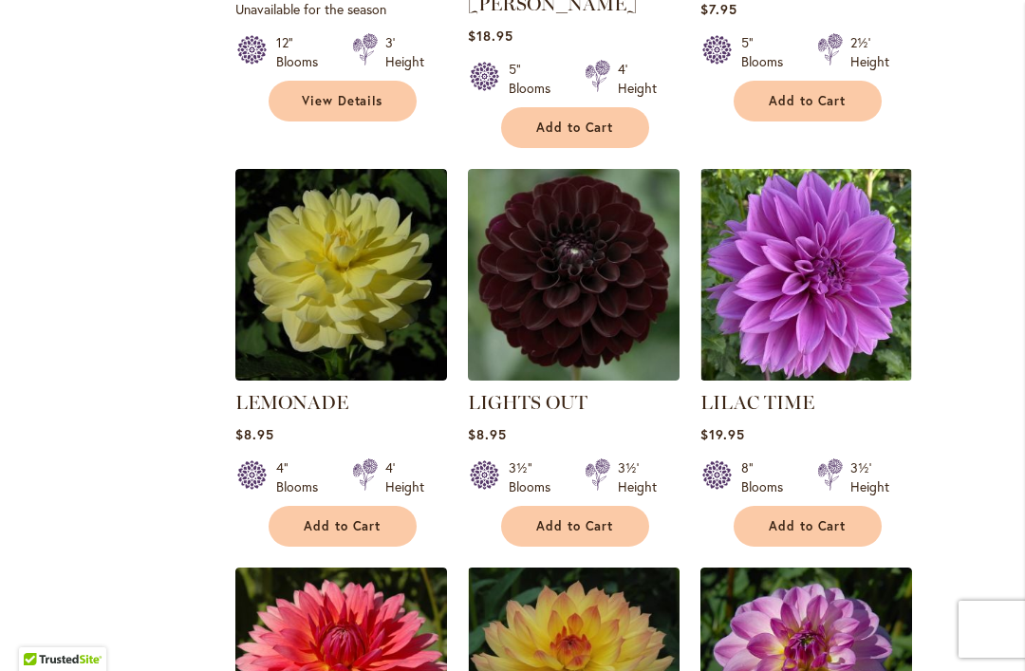
scroll to position [5310, 0]
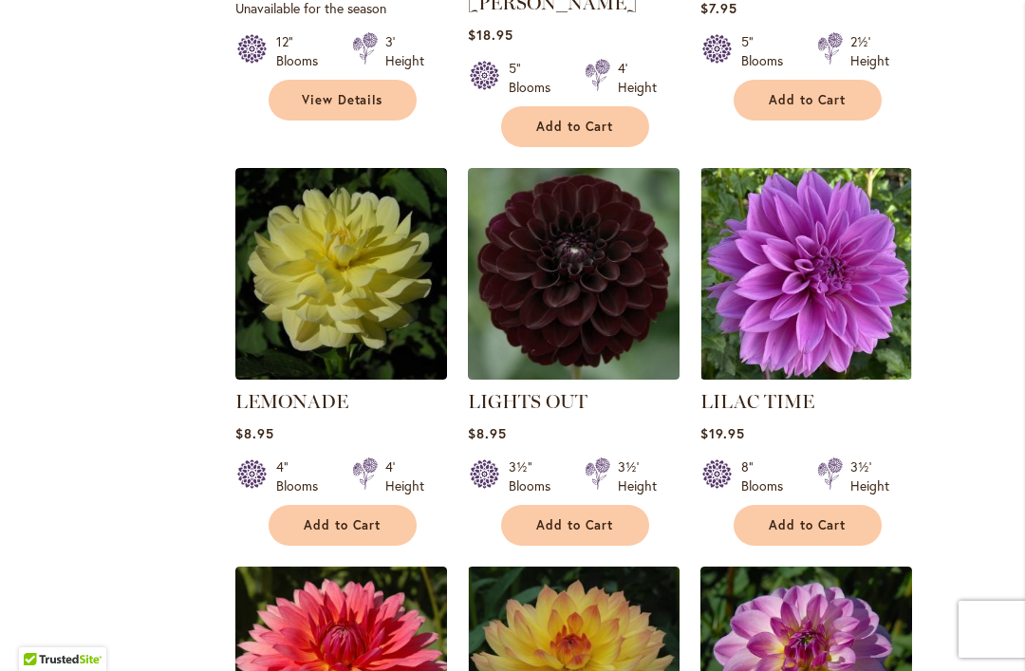
click at [855, 260] on img at bounding box center [807, 274] width 212 height 212
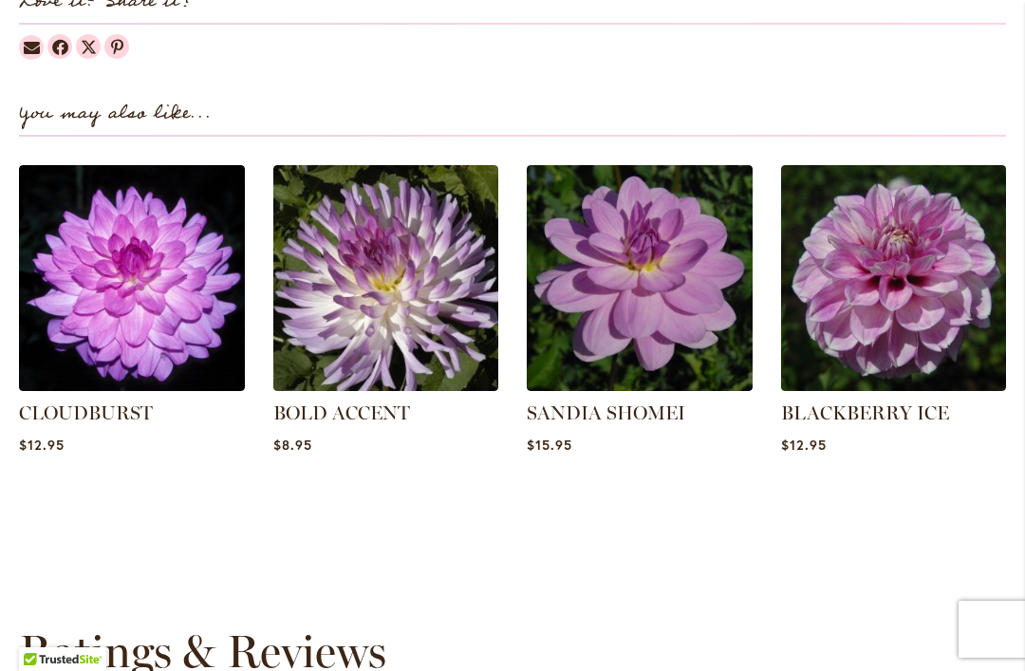
scroll to position [2383, 0]
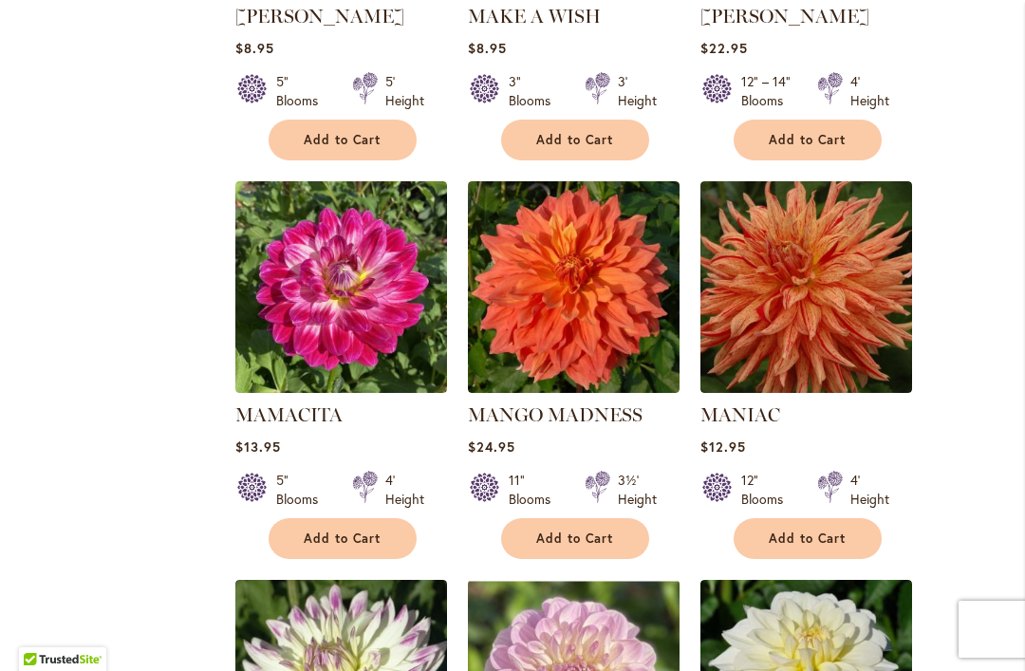
scroll to position [8141, 0]
click at [867, 225] on img at bounding box center [807, 287] width 212 height 212
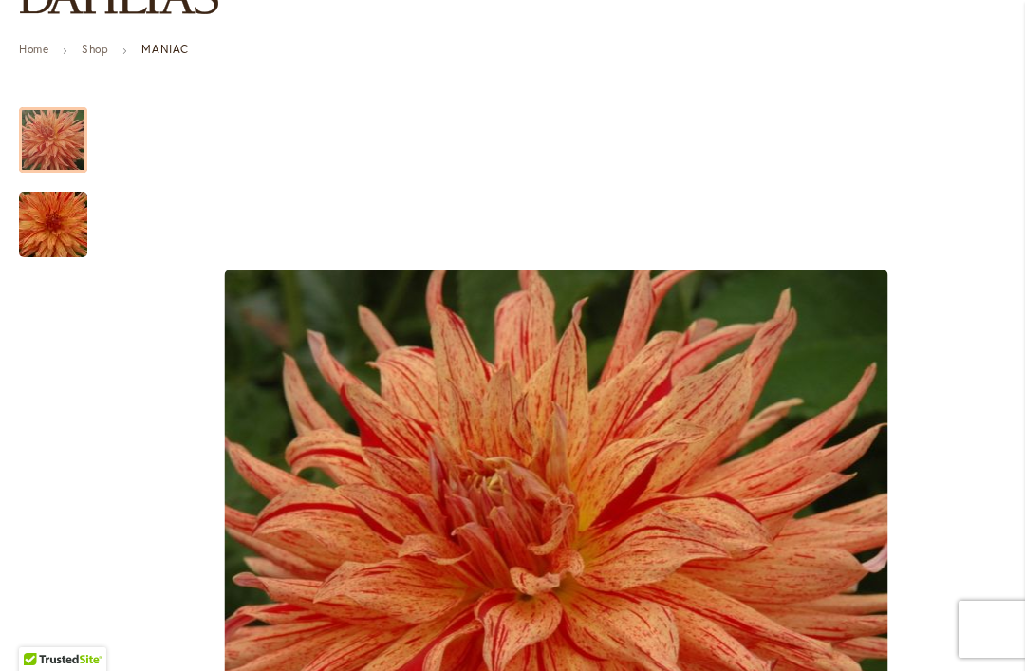
scroll to position [261, 0]
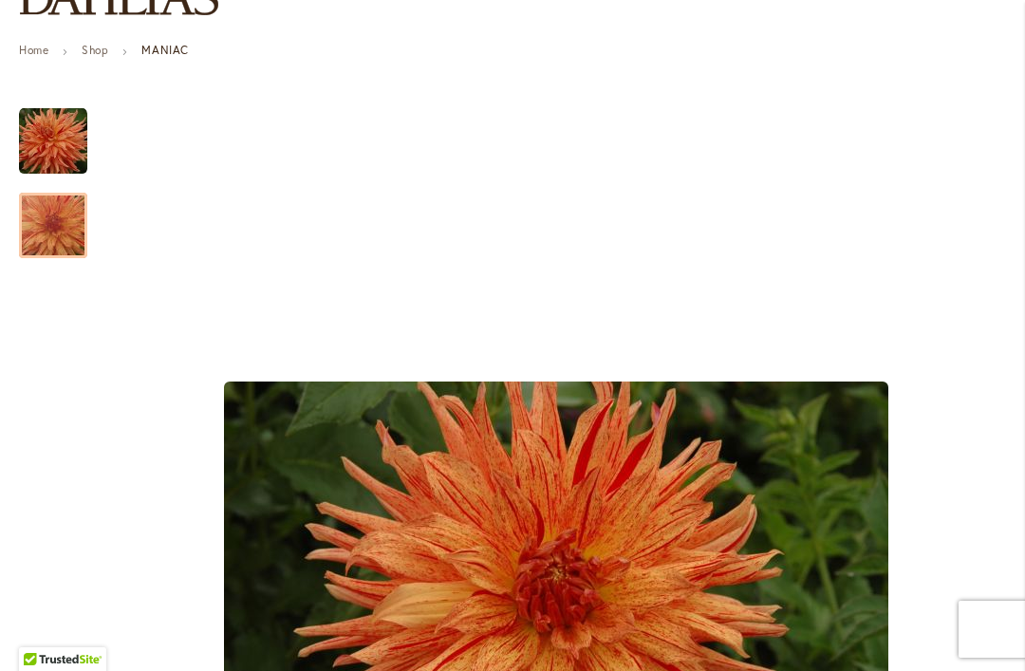
click at [61, 228] on img "Maniac" at bounding box center [53, 225] width 137 height 91
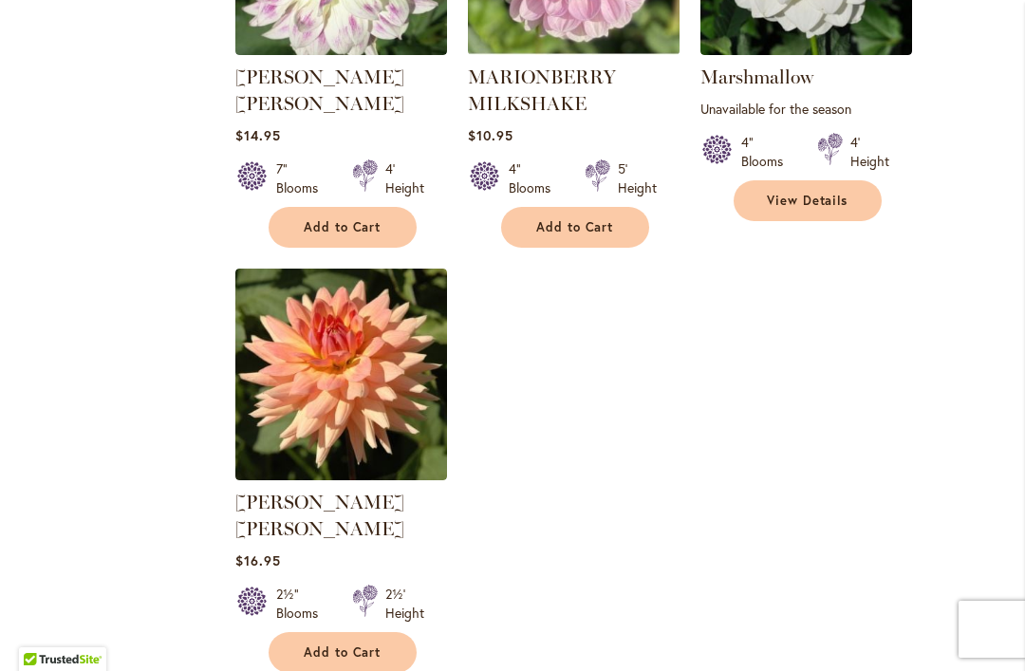
scroll to position [8878, 0]
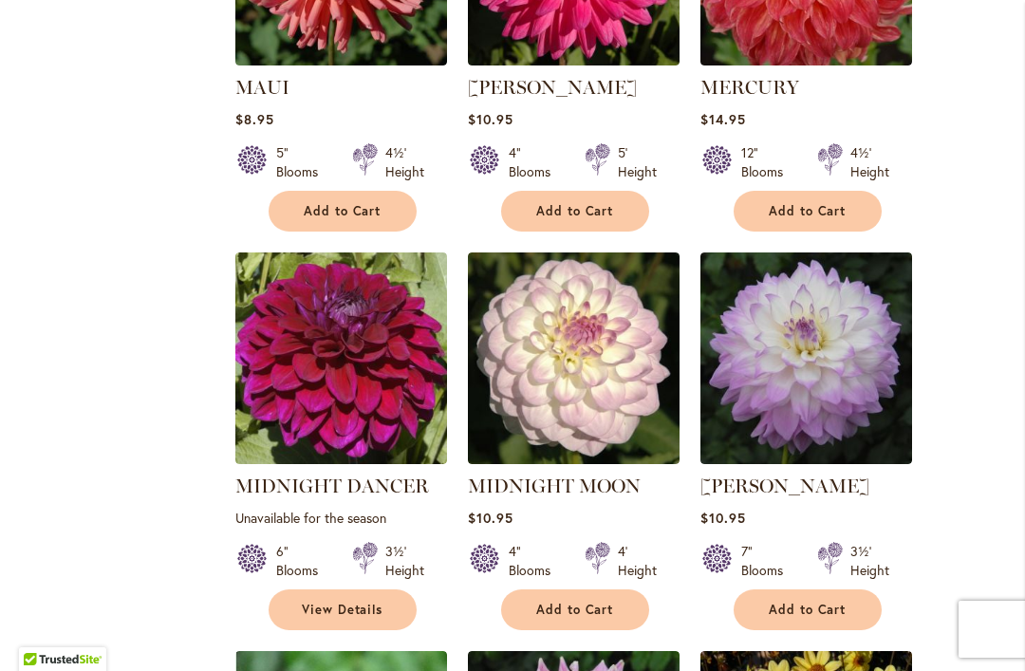
scroll to position [1115, 0]
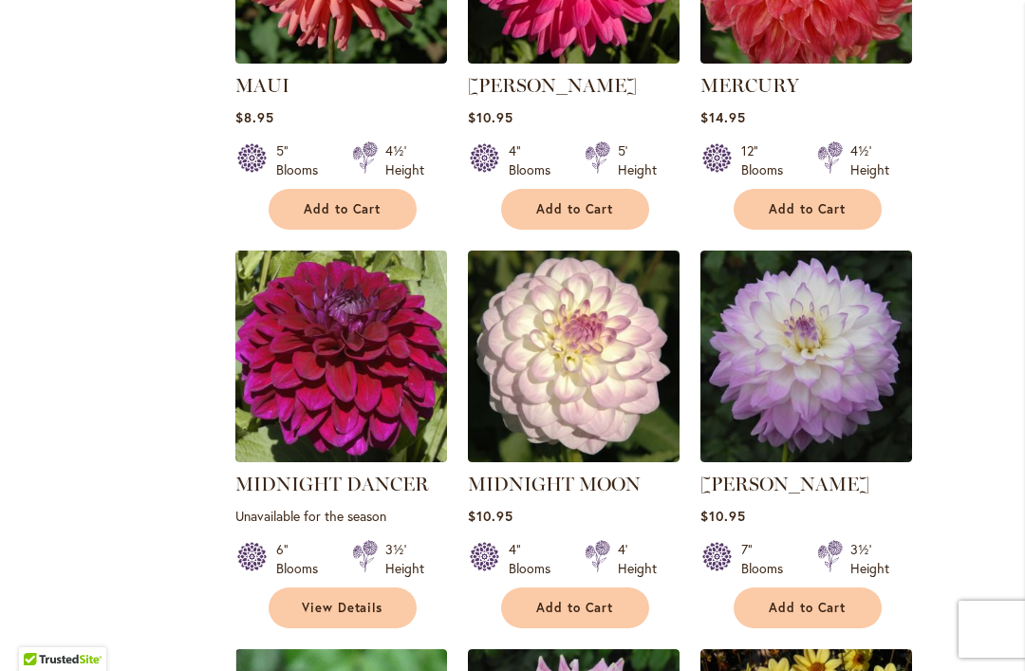
click at [828, 489] on link "MIKAYLA MIRANDA" at bounding box center [785, 484] width 169 height 23
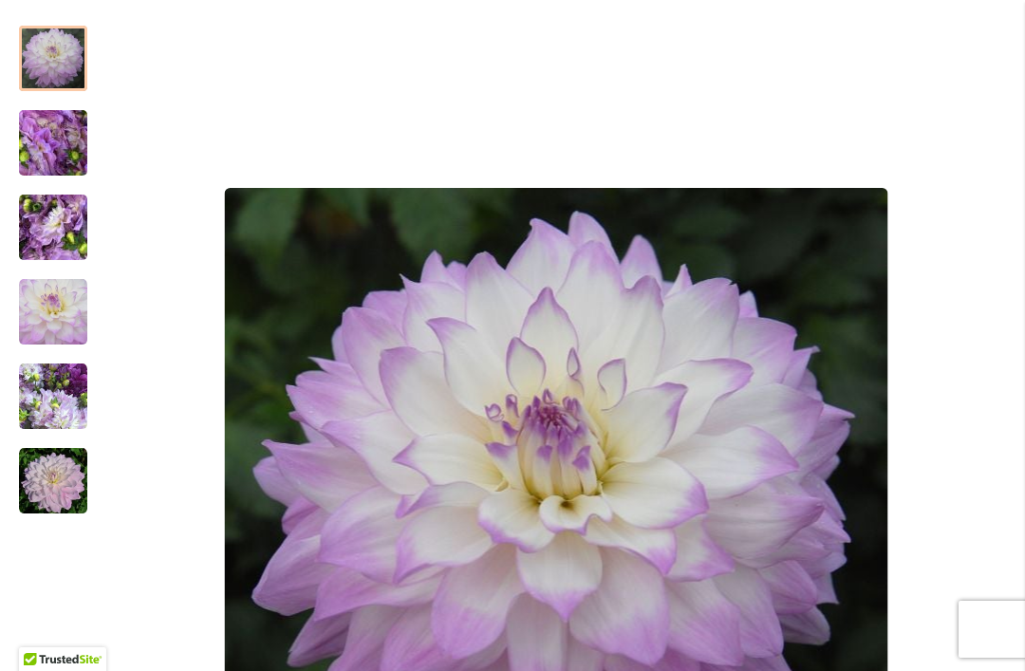
scroll to position [346, 0]
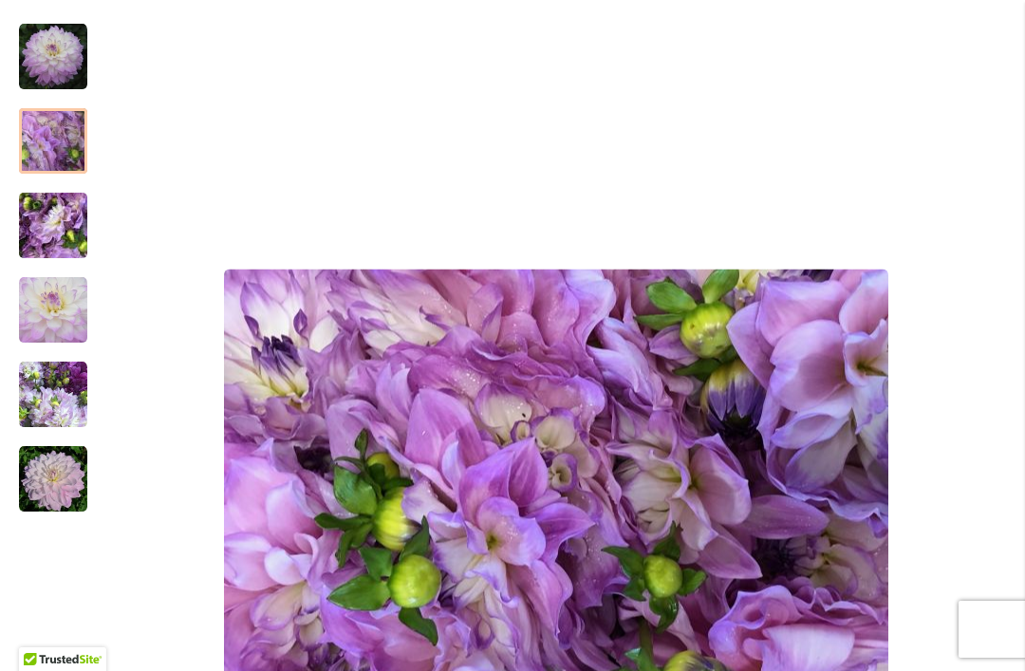
click at [57, 141] on img "MIKAYLA MIRANDA" at bounding box center [53, 141] width 137 height 103
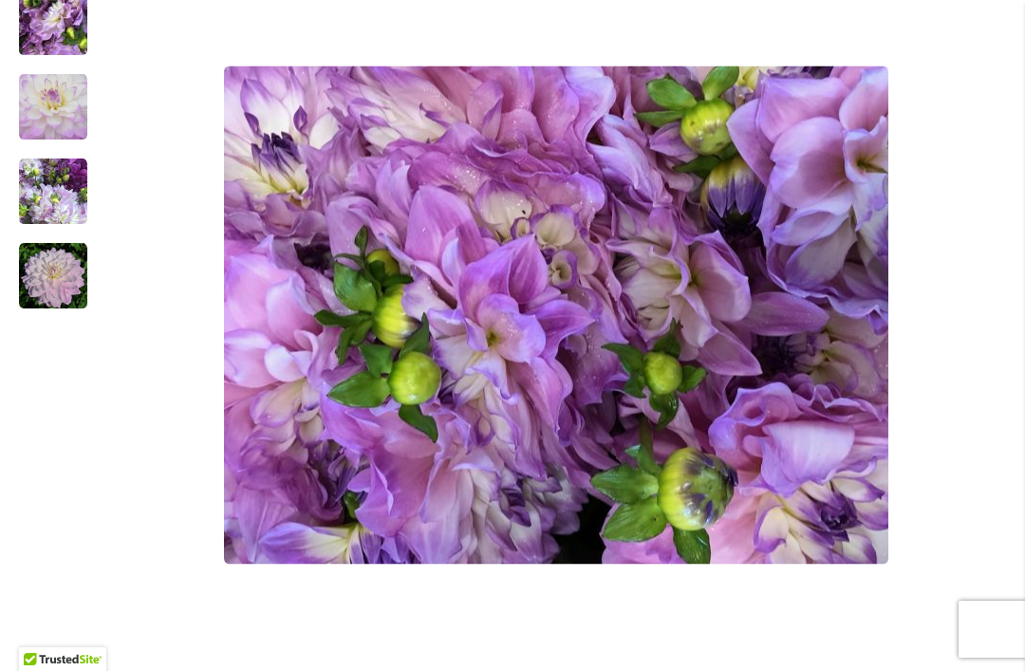
scroll to position [541, 0]
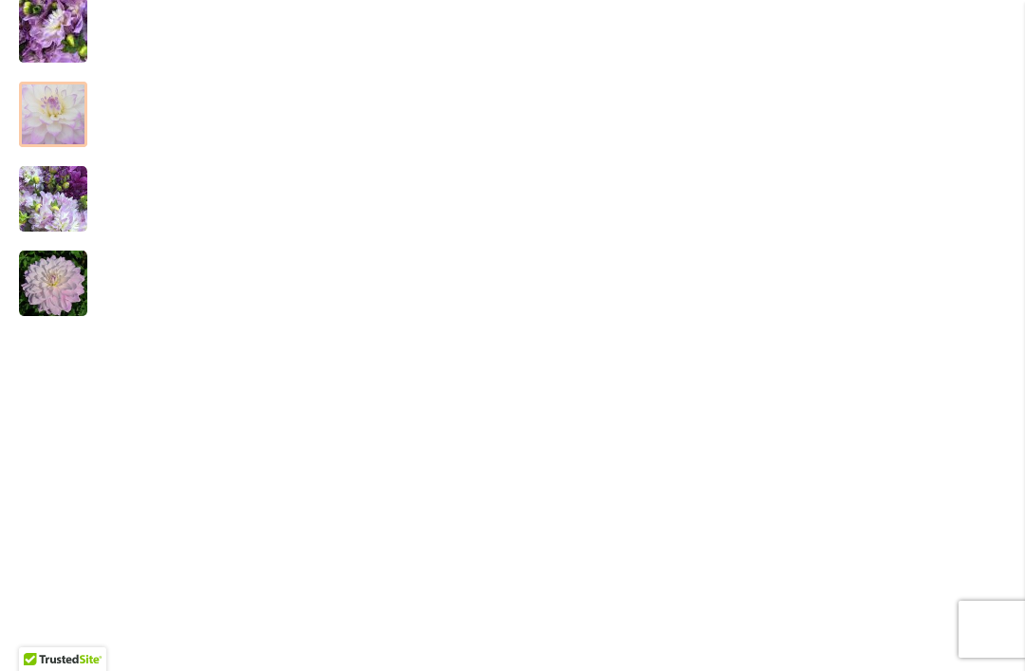
click at [59, 129] on img "MIKAYLA MIRANDA" at bounding box center [53, 115] width 68 height 68
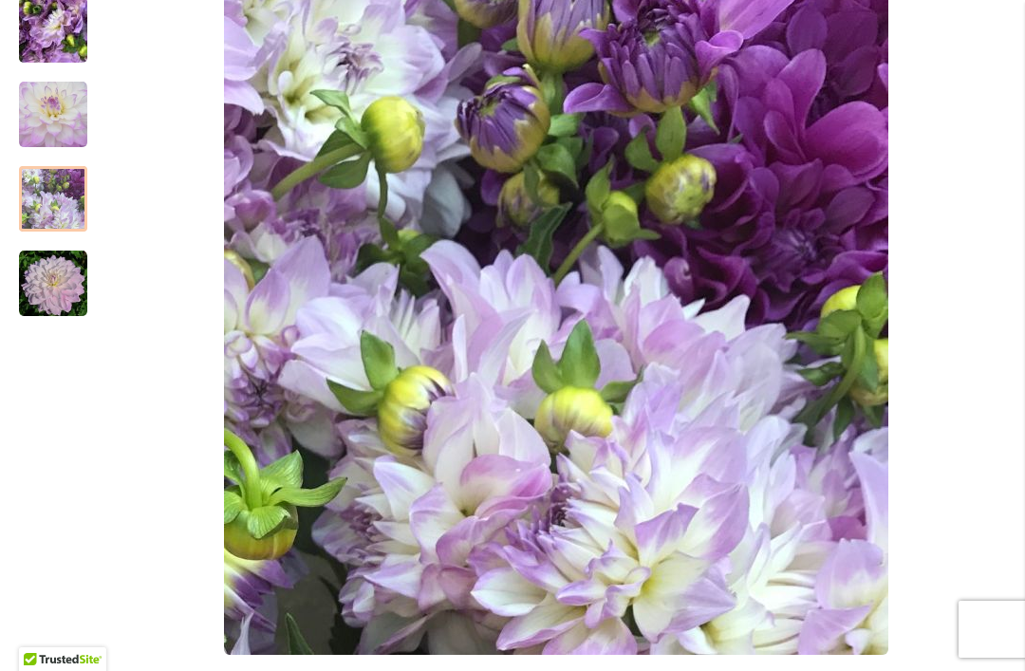
click at [63, 204] on img "MIKAYLA MIRANDA" at bounding box center [53, 199] width 68 height 68
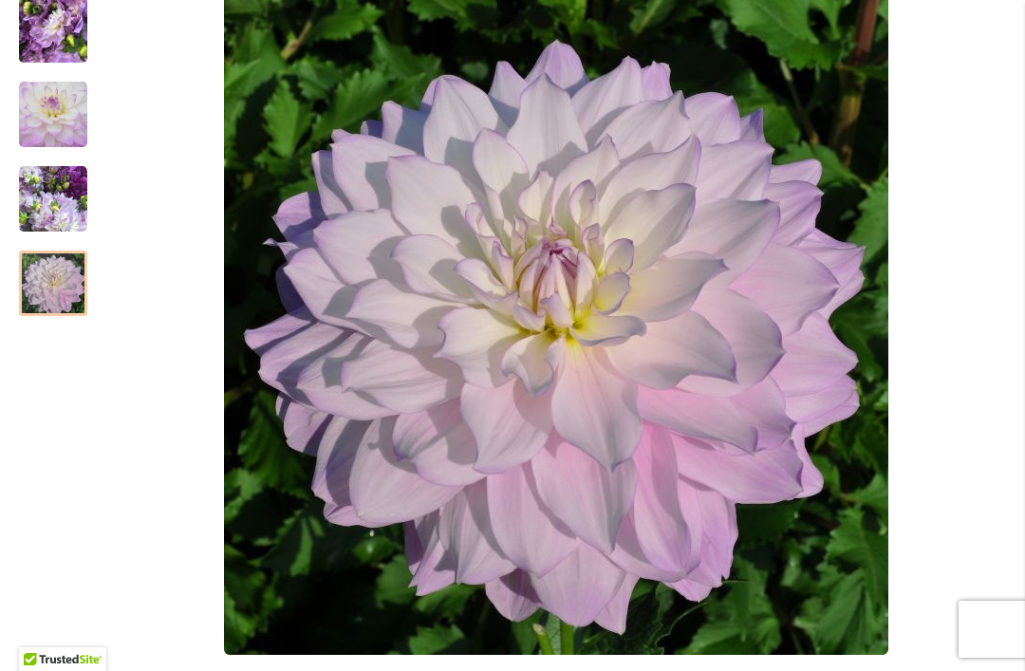
click at [58, 288] on img "MIKAYLA MIRANDA" at bounding box center [53, 284] width 68 height 68
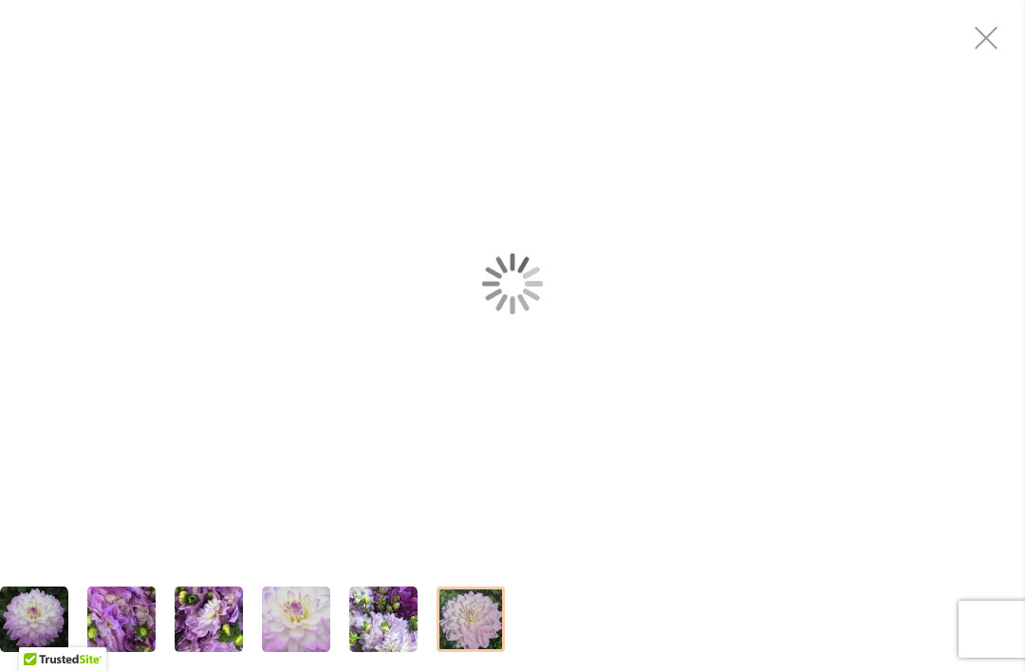
scroll to position [490, 0]
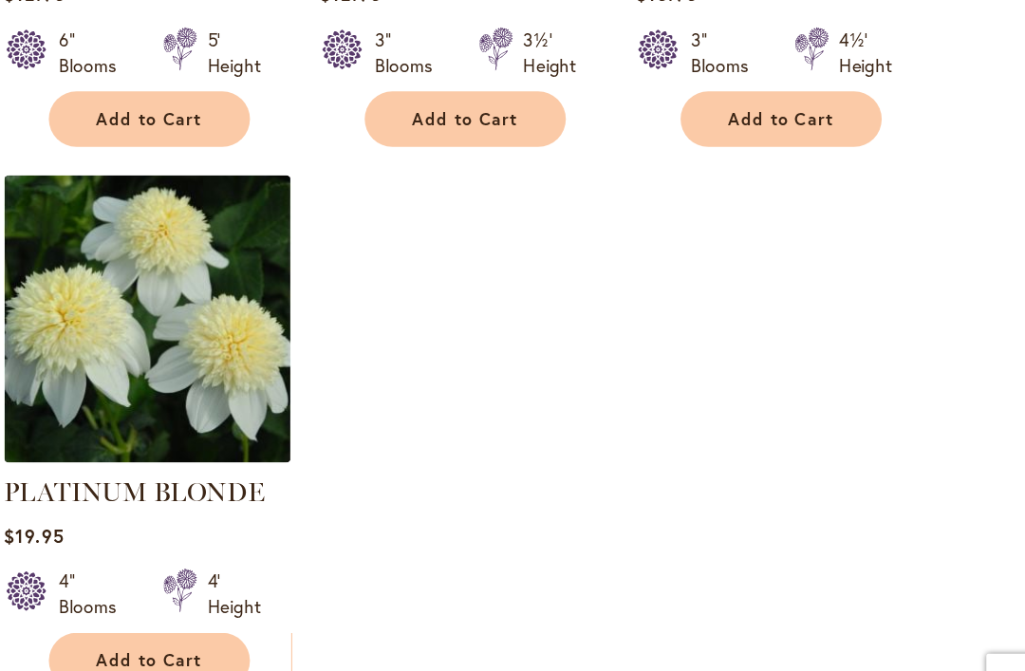
scroll to position [8933, 0]
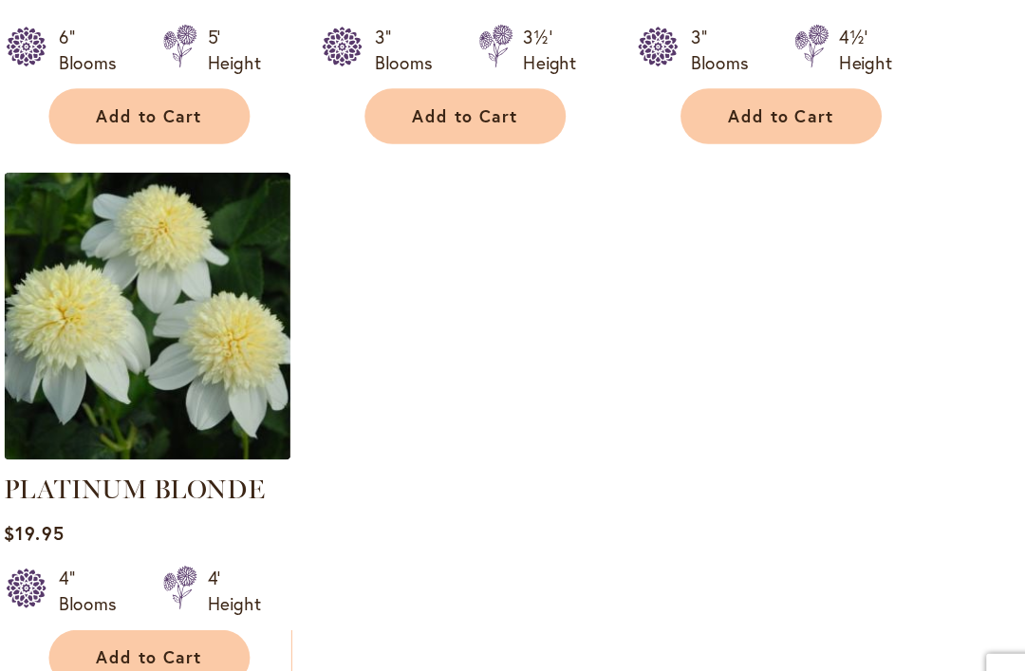
click at [406, 647] on link "Page Next" at bounding box center [421, 661] width 31 height 28
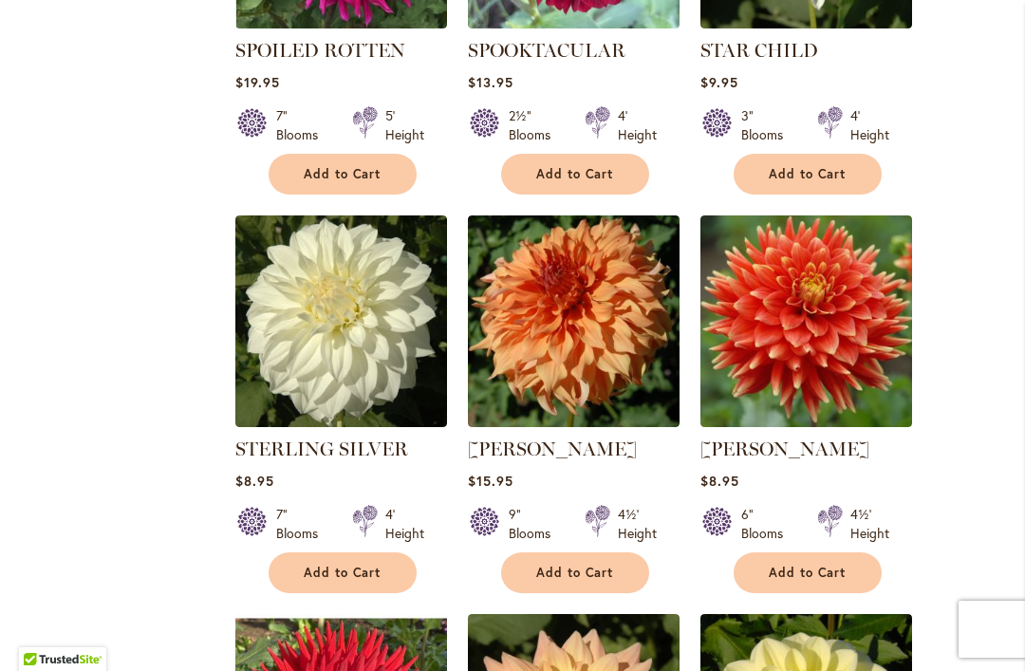
scroll to position [5188, 0]
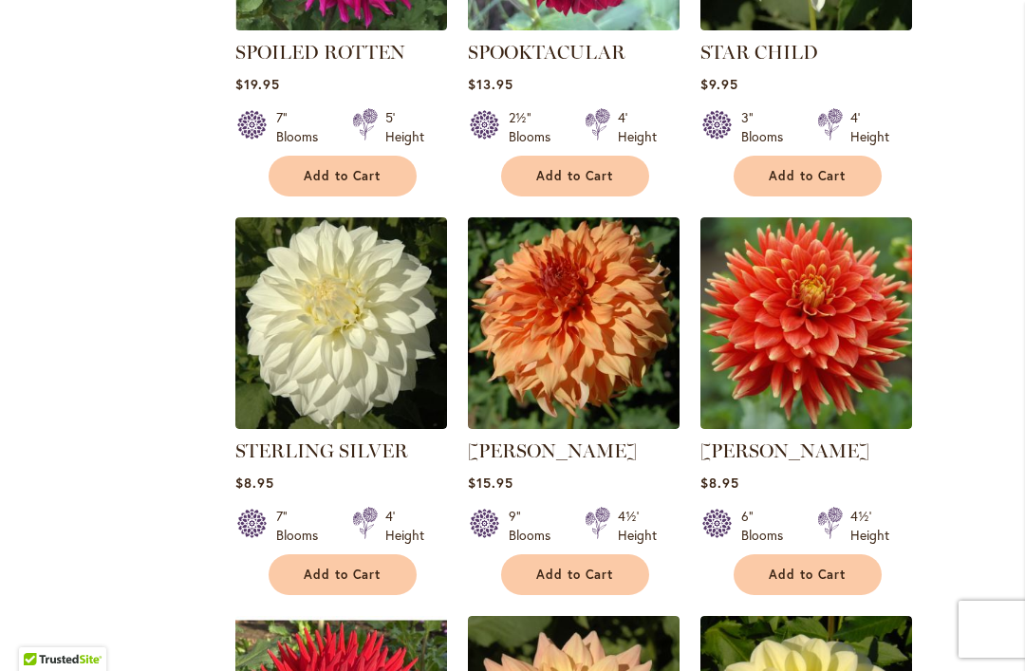
click at [821, 323] on img at bounding box center [807, 323] width 212 height 212
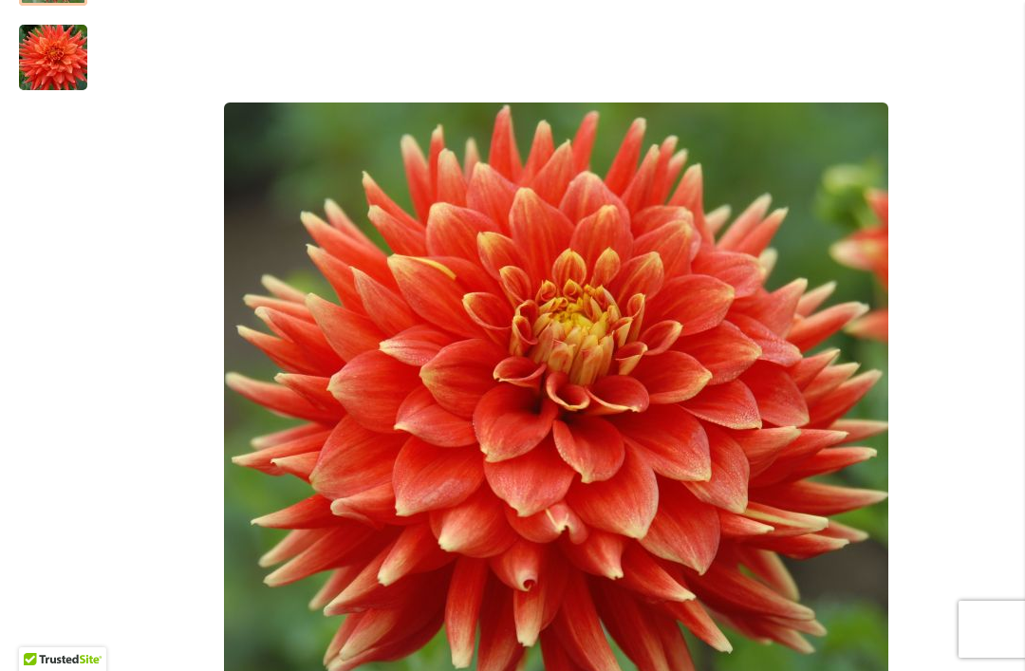
scroll to position [441, 0]
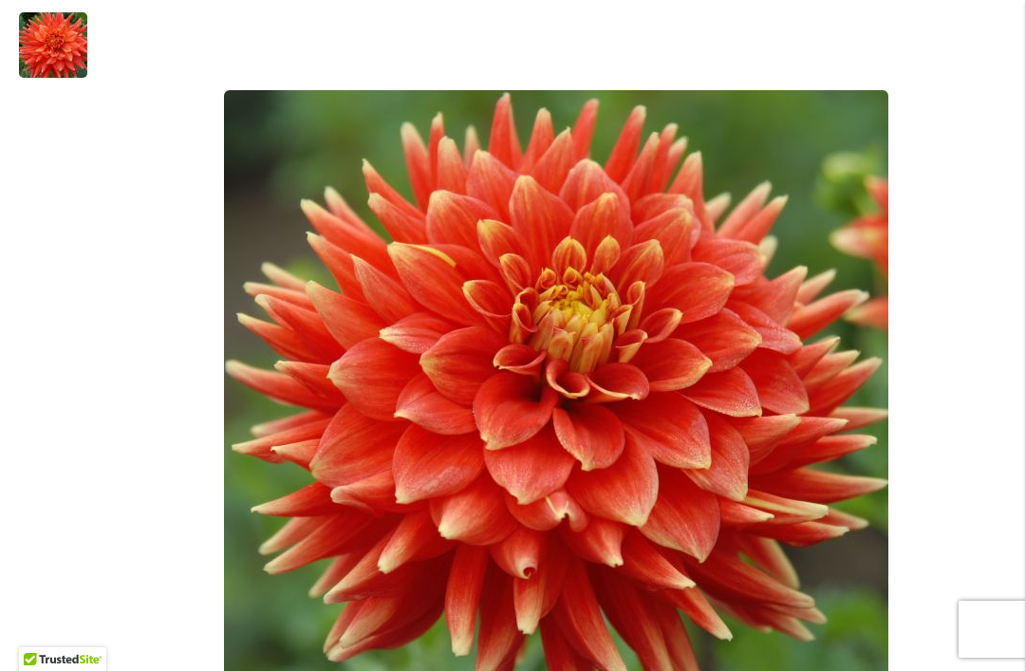
click at [56, 47] on img "STEVEN DAVID" at bounding box center [53, 45] width 137 height 91
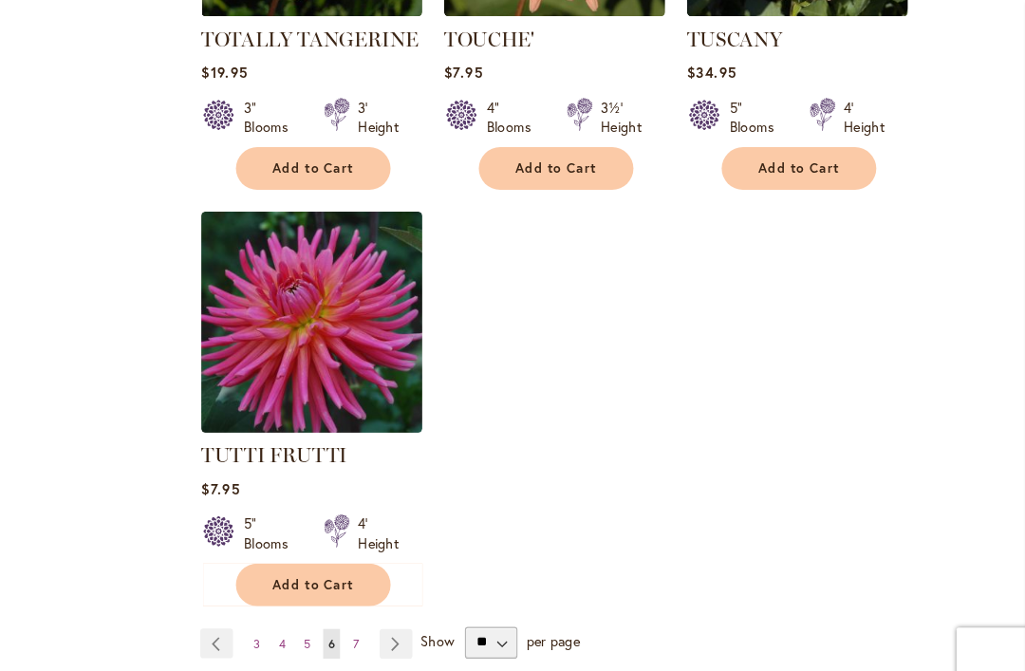
scroll to position [8845, 0]
click at [406, 602] on link "Page Next" at bounding box center [421, 616] width 31 height 28
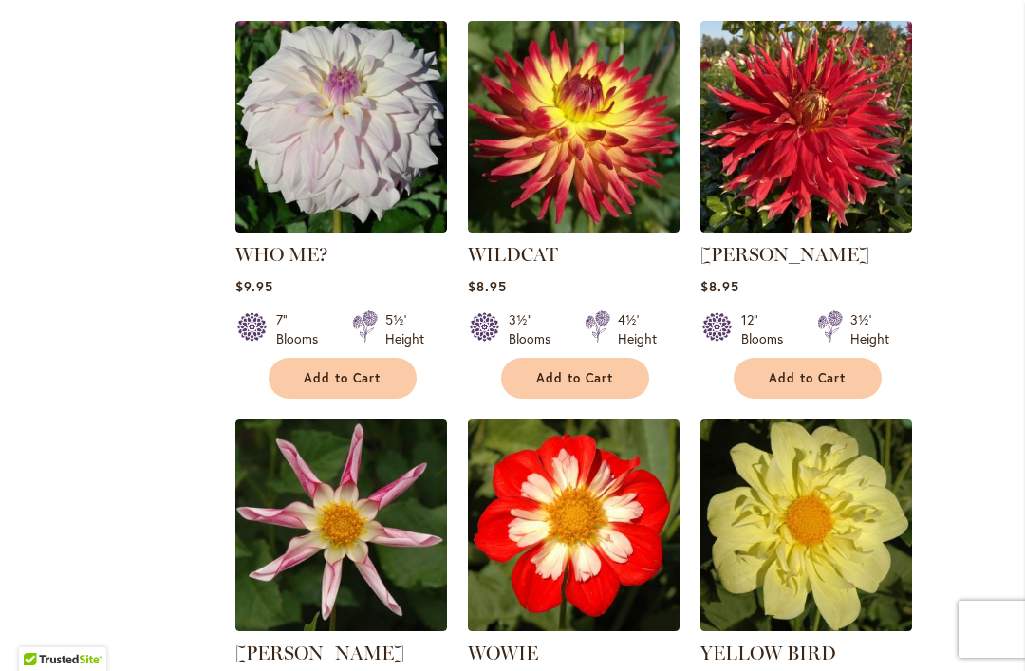
scroll to position [2562, 0]
